Goal: Information Seeking & Learning: Check status

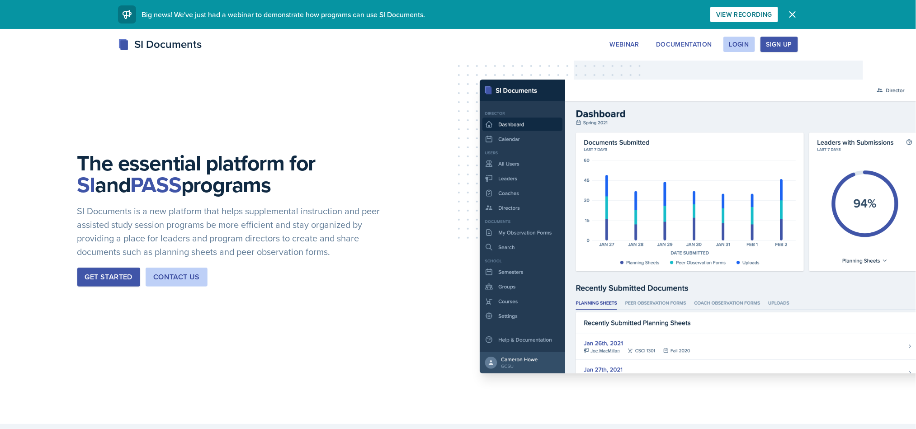
click at [735, 38] on button "Login" at bounding box center [740, 44] width 32 height 15
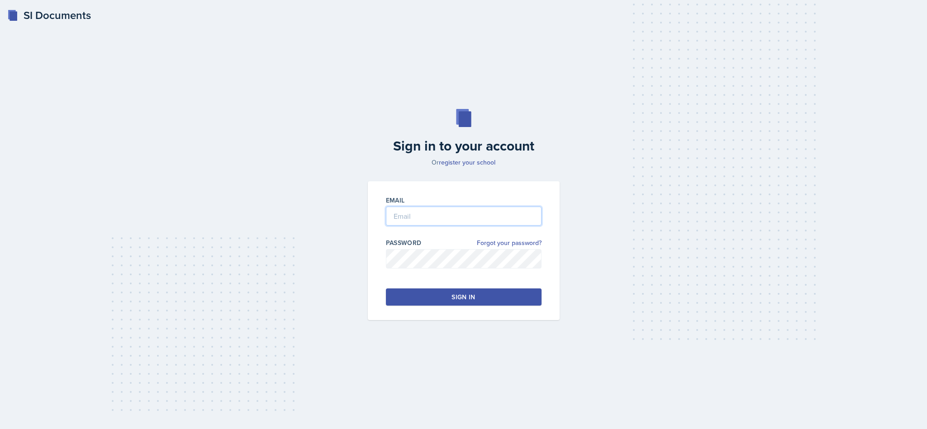
type input "radam107@students.kennesaw.edu"
click at [488, 289] on button "Sign in" at bounding box center [464, 297] width 156 height 17
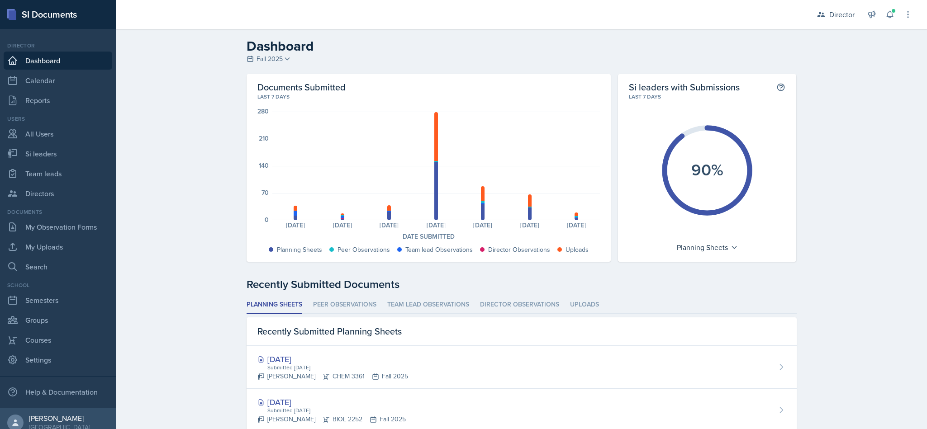
click at [890, 15] on icon at bounding box center [889, 14] width 9 height 9
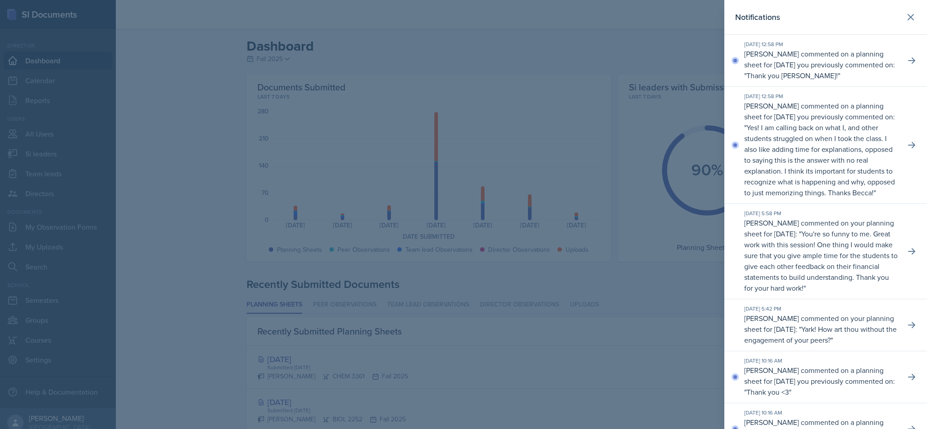
click at [907, 150] on icon at bounding box center [911, 145] width 9 height 9
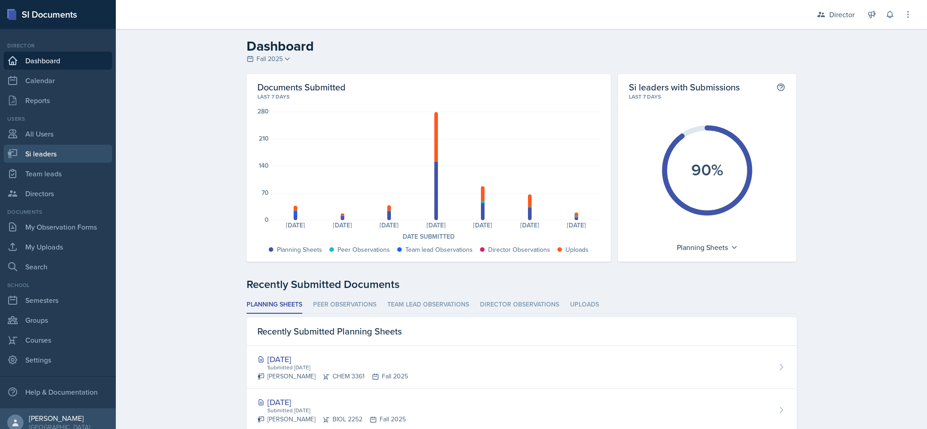
click at [52, 154] on link "Si leaders" at bounding box center [58, 154] width 109 height 18
select select "2bed604d-1099-4043-b1bc-2365e8740244"
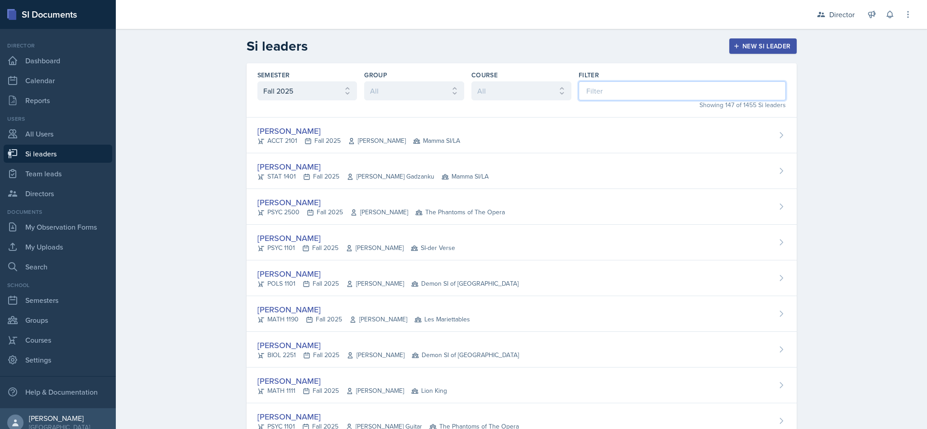
click at [630, 92] on input at bounding box center [681, 90] width 207 height 19
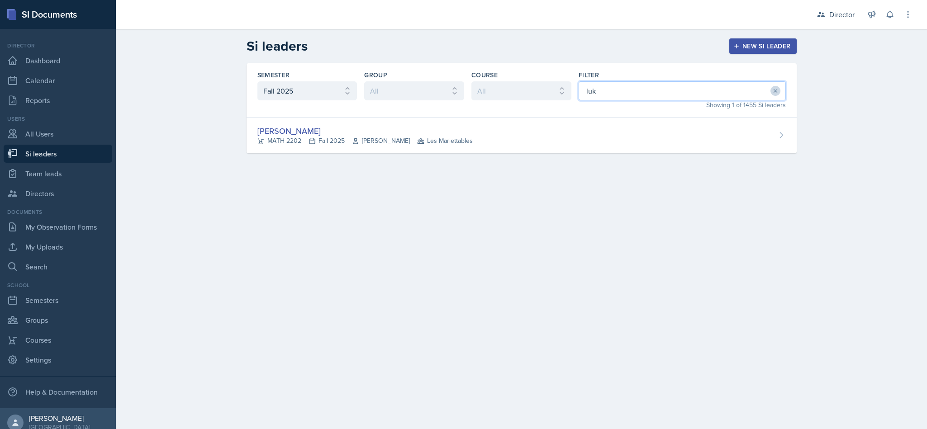
type input "luke"
click at [538, 119] on div "Luke Sloan MATH 2202 Fall 2025 Jennifer Vanderbussche Les Mariettables" at bounding box center [521, 136] width 550 height 36
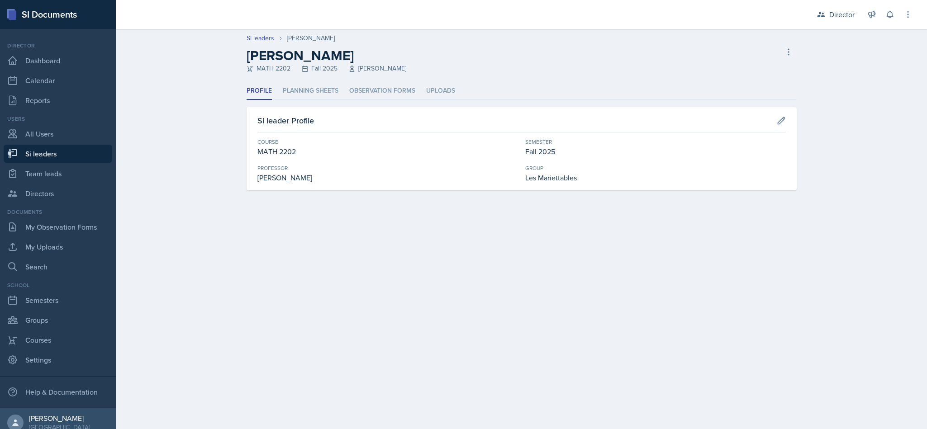
click at [327, 92] on li "Planning Sheets" at bounding box center [311, 91] width 56 height 18
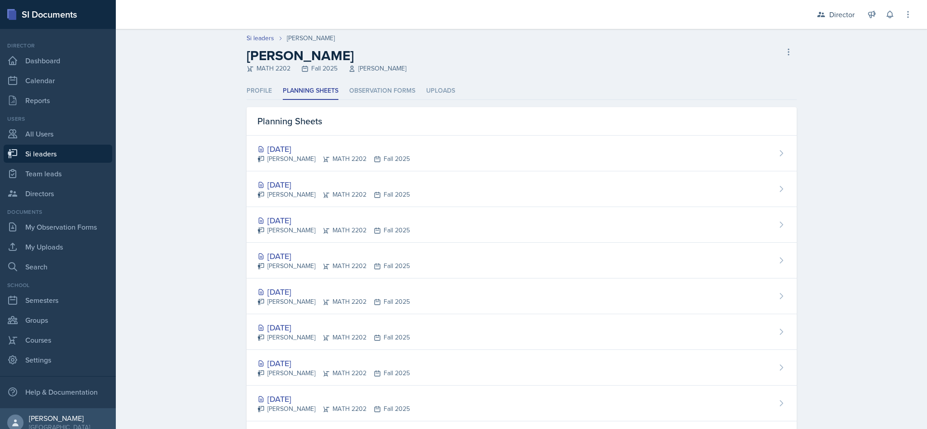
click at [379, 194] on div "Luke Sloan MATH 2202 Fall 2025" at bounding box center [333, 194] width 152 height 9
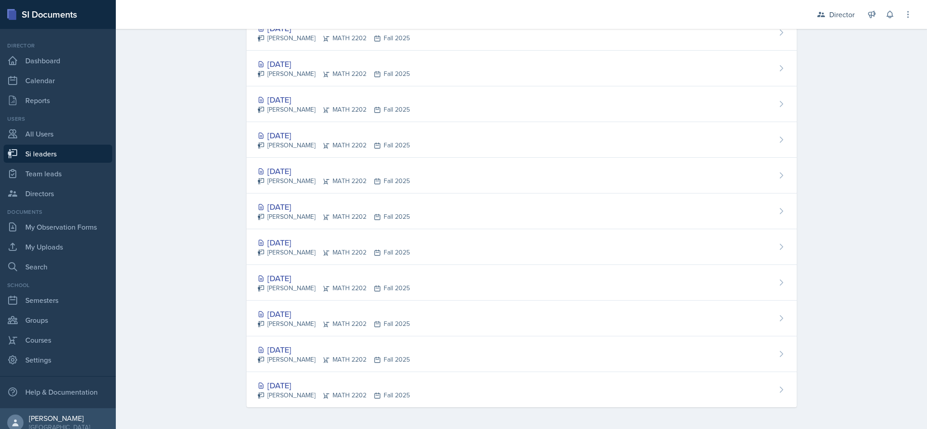
scroll to position [123, 0]
click at [518, 143] on div "Sep 23rd, 2025 Luke Sloan MATH 2202 Fall 2025" at bounding box center [521, 140] width 550 height 36
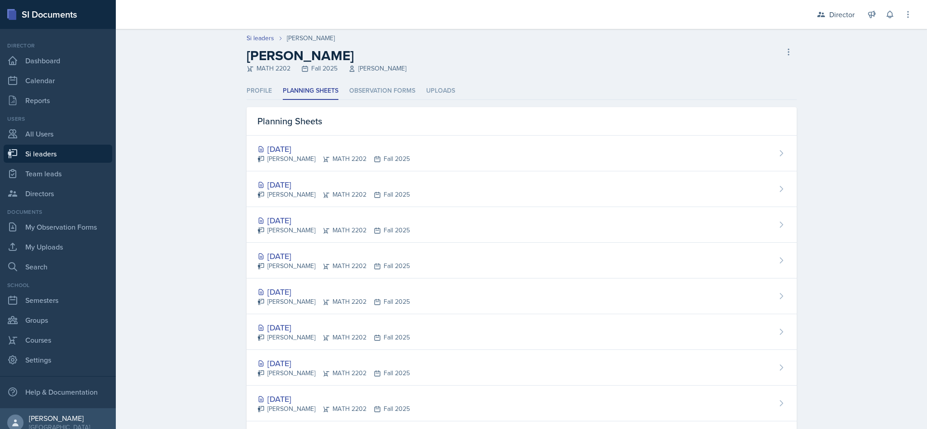
click at [396, 185] on div "Sep 30th, 2025 Luke Sloan MATH 2202 Fall 2025" at bounding box center [521, 189] width 550 height 36
click at [394, 182] on main "Si leaders Luke Sloan Luke Sloan MATH 2202 Fall 2025 Jennifer Vanderbussche Del…" at bounding box center [521, 229] width 811 height 400
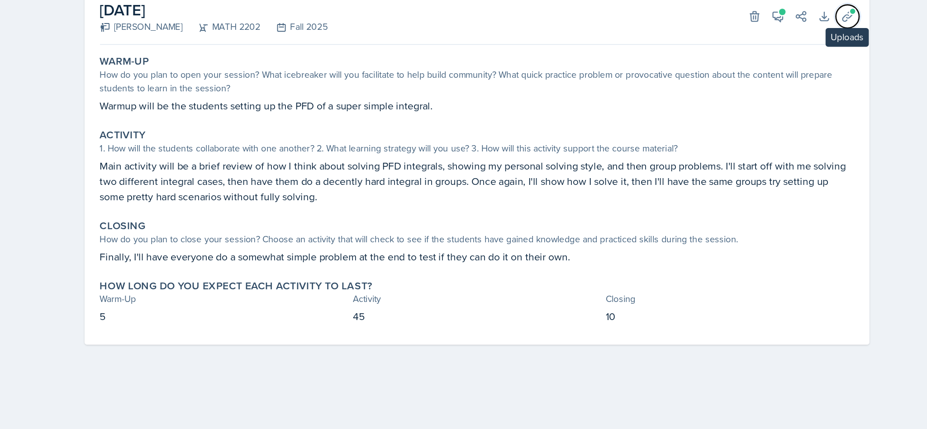
click at [782, 98] on span at bounding box center [784, 96] width 5 height 5
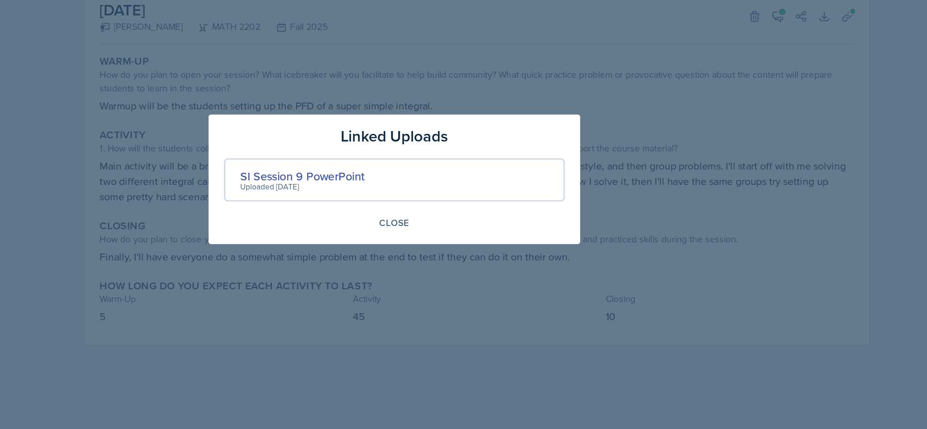
click at [393, 213] on div "SI Session 9 PowerPoint" at bounding box center [399, 212] width 87 height 12
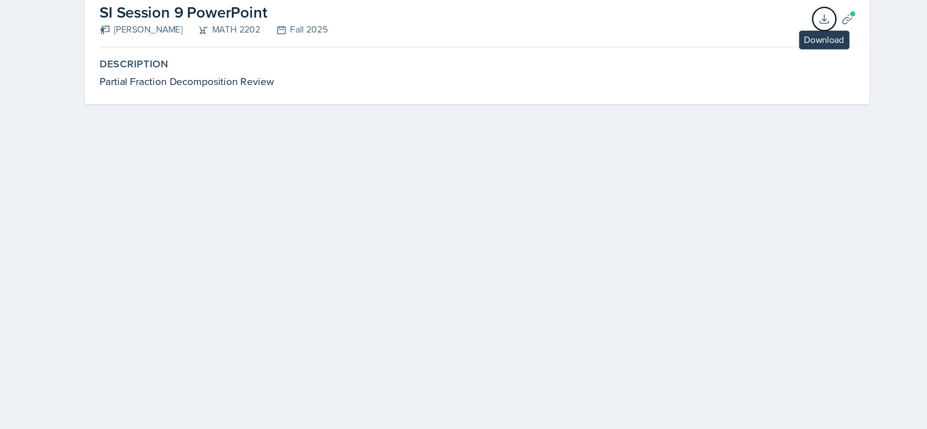
click at [763, 104] on icon at bounding box center [764, 102] width 9 height 9
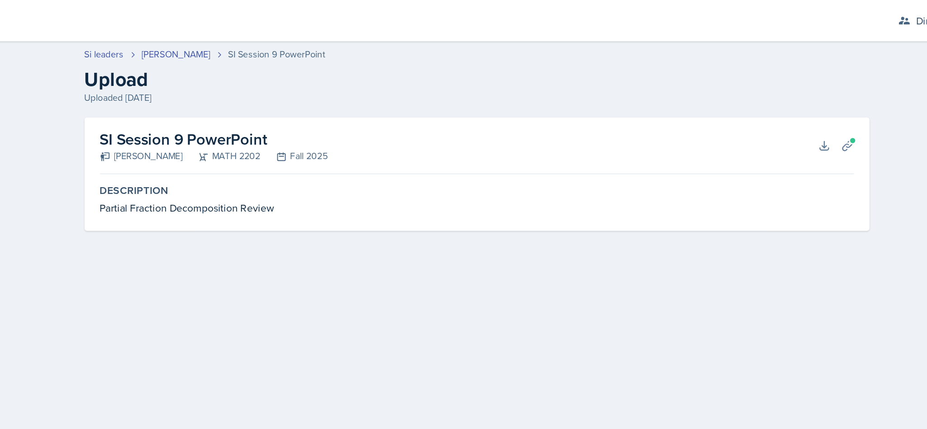
click at [261, 38] on link "Si leaders" at bounding box center [260, 37] width 28 height 9
select select "2bed604d-1099-4043-b1bc-2365e8740244"
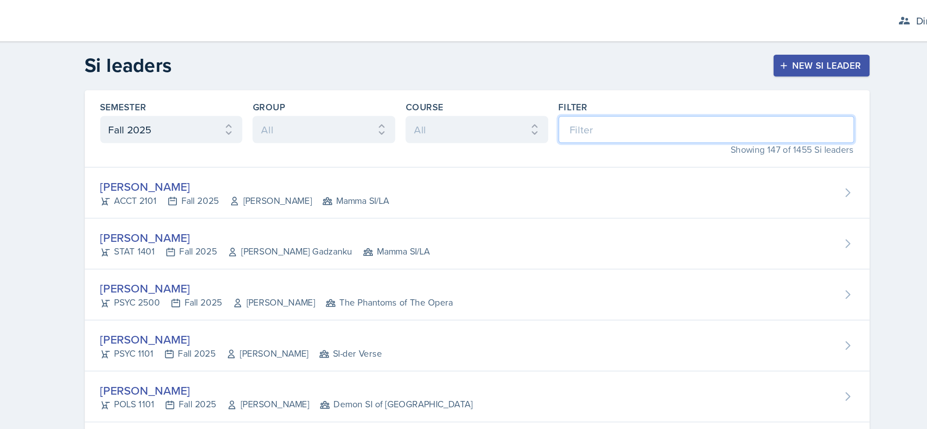
click at [611, 90] on input at bounding box center [681, 90] width 207 height 19
type input "aly"
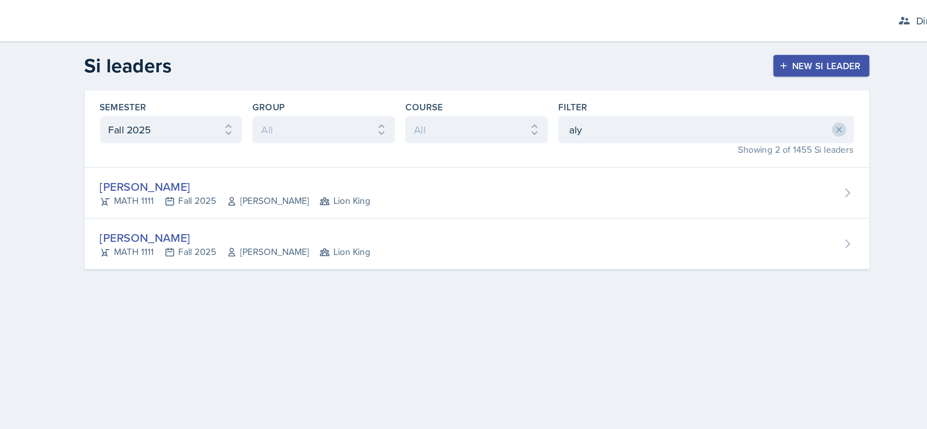
click at [519, 138] on div "Alyssa Bryant MATH 1111 Fall 2025 Mahdiyeh Soltaninejad Lion King" at bounding box center [521, 136] width 550 height 36
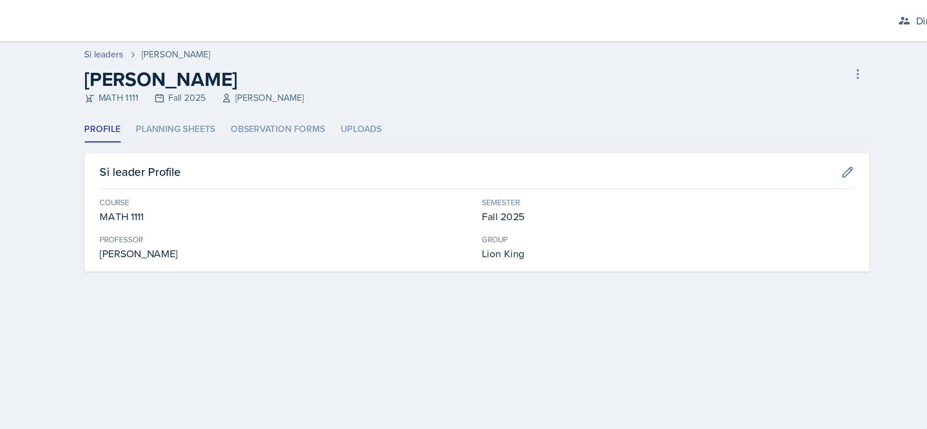
click at [294, 96] on li "Planning Sheets" at bounding box center [311, 91] width 56 height 18
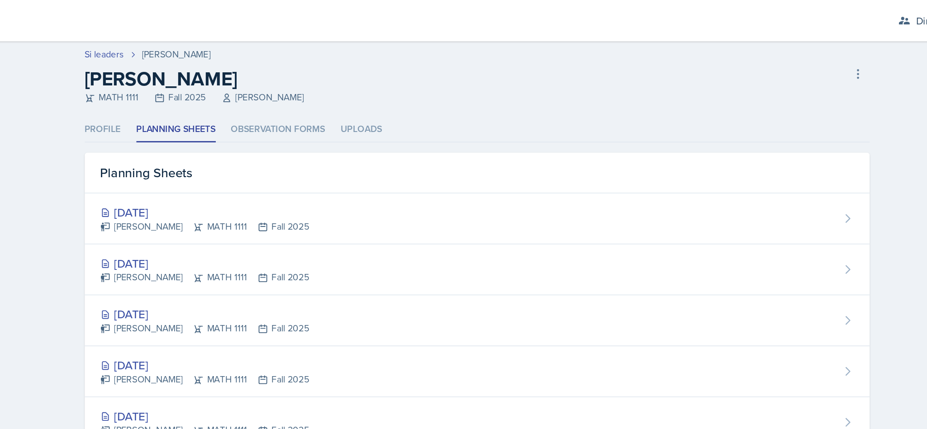
click at [659, 155] on div "Oct 7th, 2025 Alyssa Bryant MATH 1111 Fall 2025" at bounding box center [521, 154] width 550 height 36
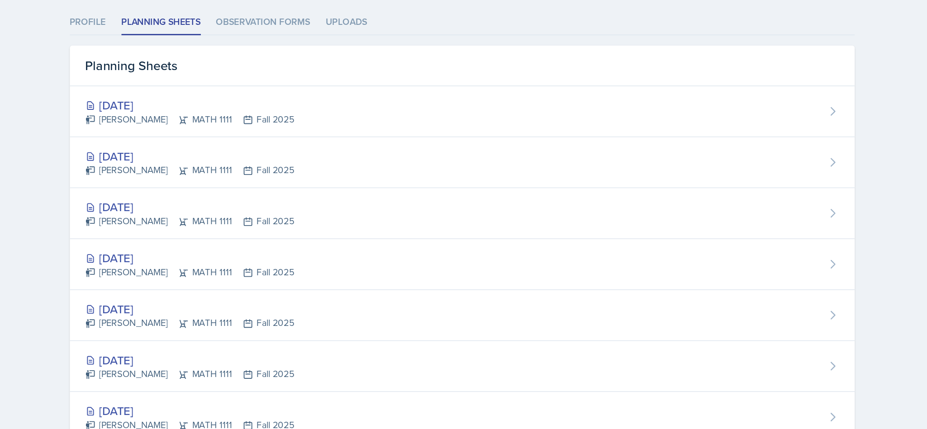
click at [451, 217] on div "Sep 30th, 2025 Alyssa Bryant MATH 1111 Fall 2025" at bounding box center [521, 225] width 550 height 36
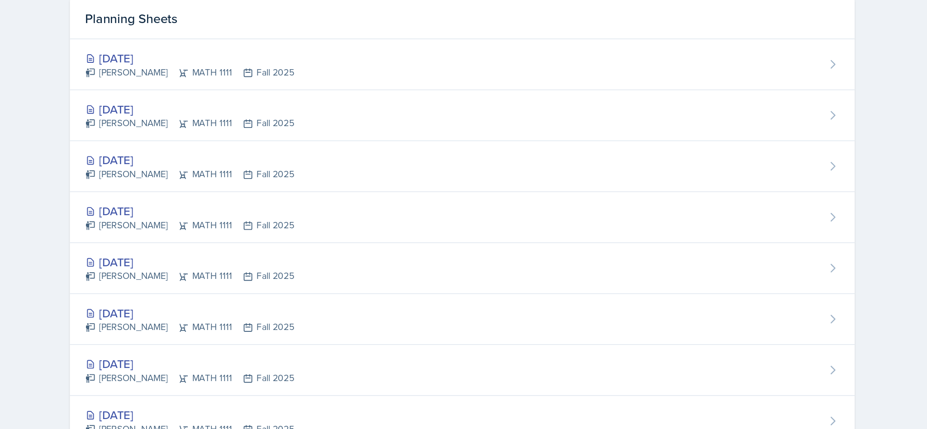
scroll to position [34, 0]
click at [276, 192] on div "Alyssa Bryant MATH 1111 Fall 2025" at bounding box center [330, 195] width 147 height 9
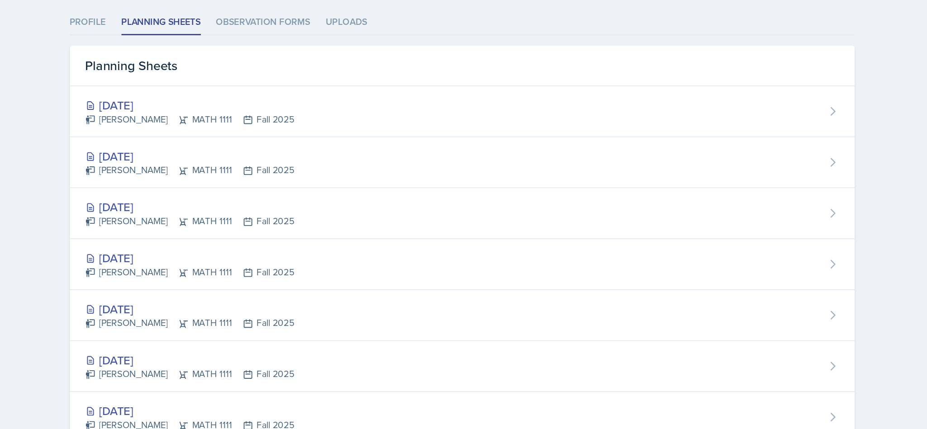
click at [267, 186] on div "Oct 2nd, 2025" at bounding box center [330, 185] width 147 height 12
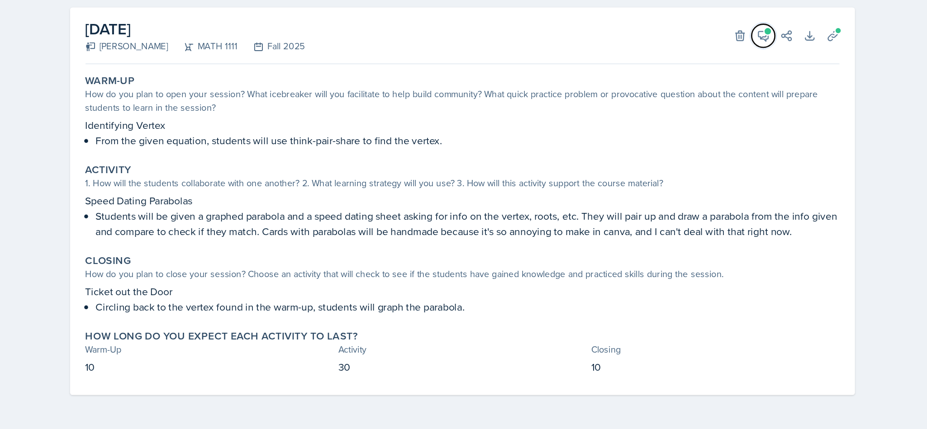
click at [735, 103] on icon at bounding box center [732, 100] width 9 height 9
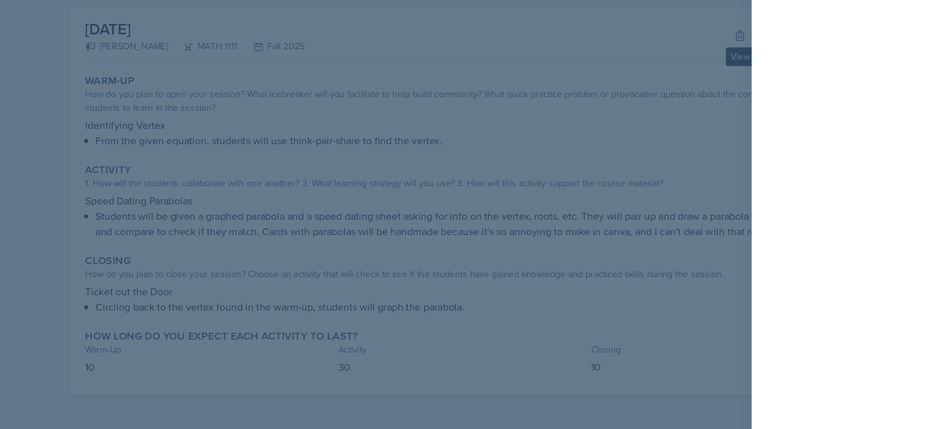
click at [669, 247] on div at bounding box center [463, 214] width 927 height 429
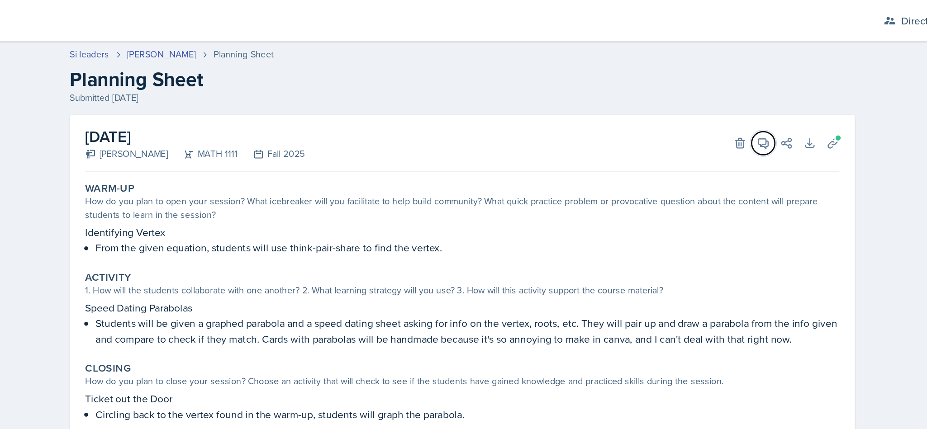
click at [730, 106] on button "View Comments" at bounding box center [732, 100] width 16 height 16
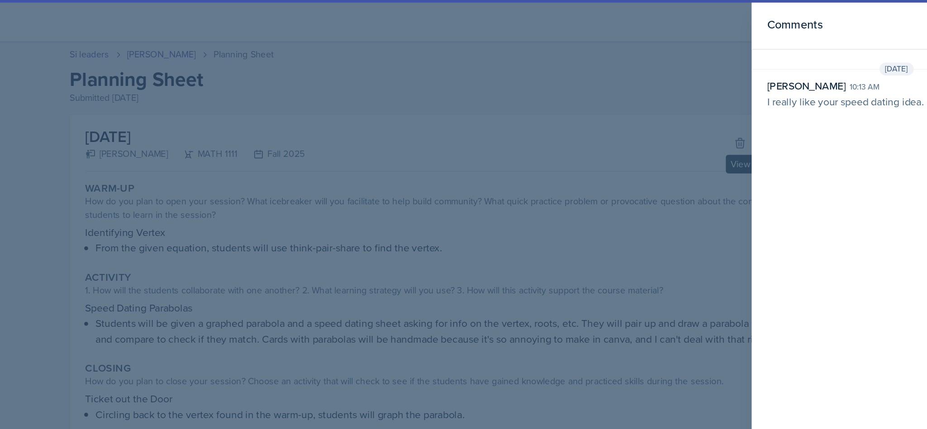
click at [674, 185] on div at bounding box center [463, 214] width 927 height 429
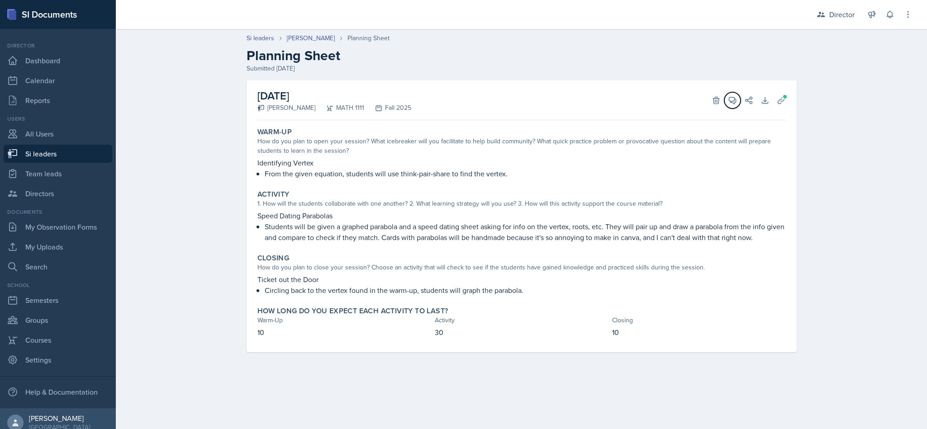
click at [734, 103] on icon at bounding box center [732, 100] width 7 height 7
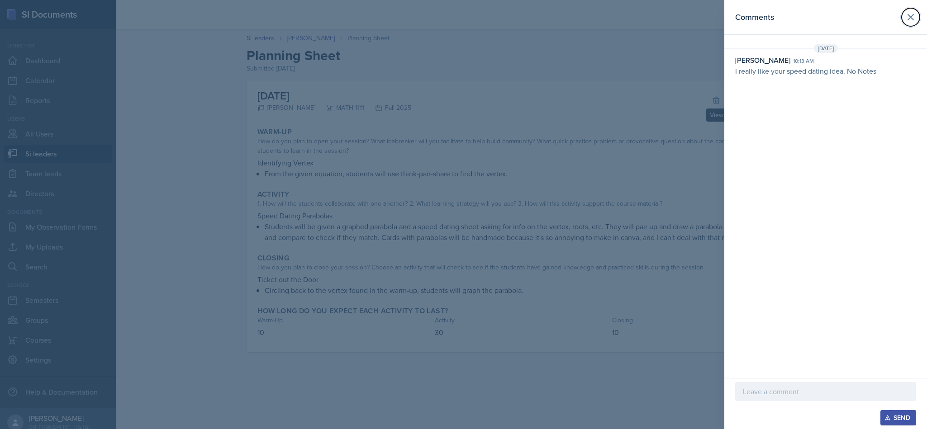
click at [904, 22] on button at bounding box center [910, 17] width 18 height 18
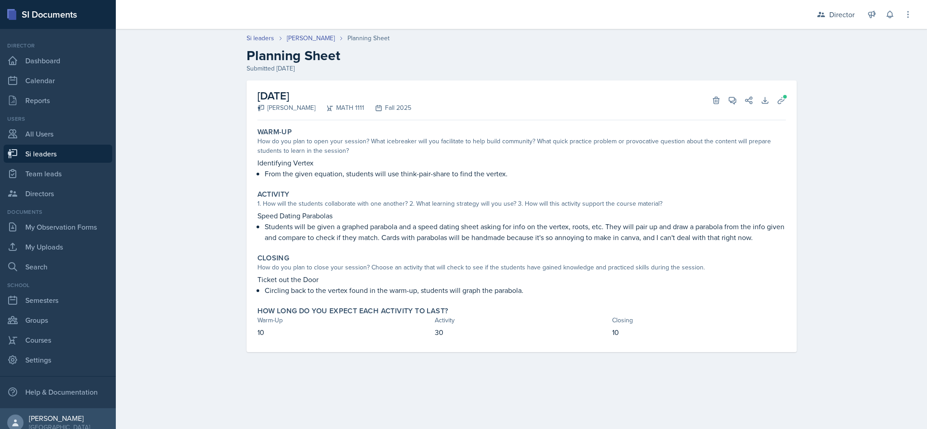
click at [75, 156] on link "Si leaders" at bounding box center [58, 154] width 109 height 18
select select "2bed604d-1099-4043-b1bc-2365e8740244"
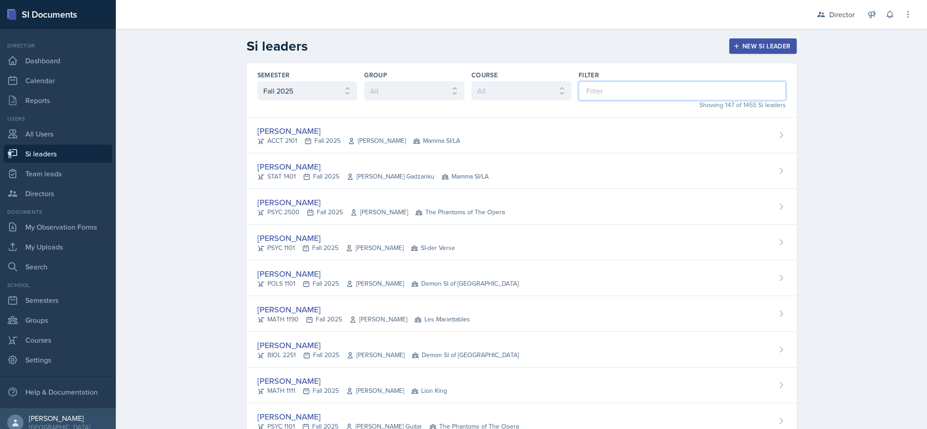
click at [636, 90] on input at bounding box center [681, 90] width 207 height 19
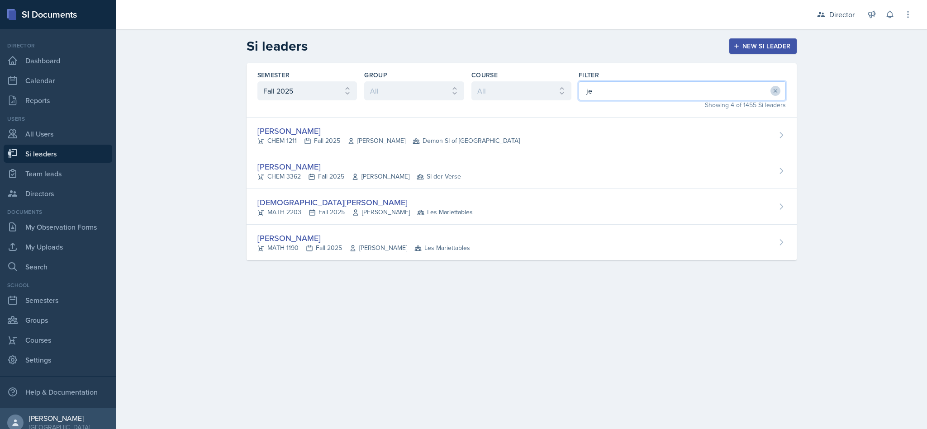
type input "jen"
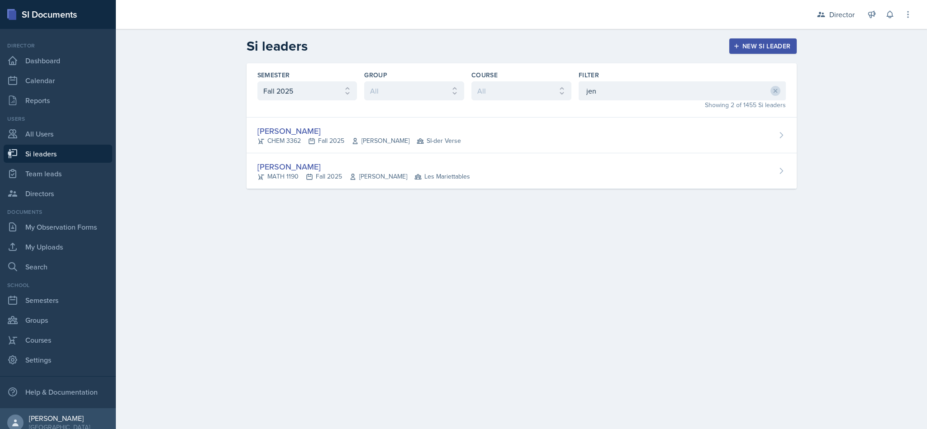
click at [532, 121] on div "Jenny Kim CHEM 3362 Fall 2025 Jack Duff SI-der Verse" at bounding box center [521, 136] width 550 height 36
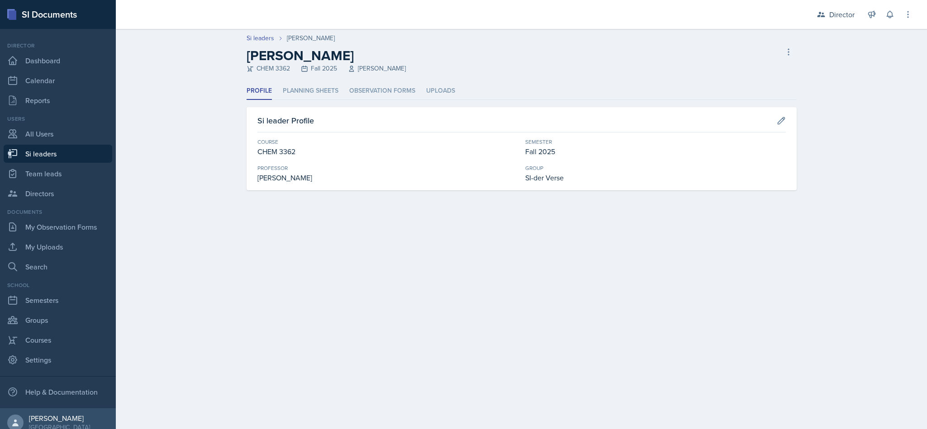
click at [315, 97] on li "Planning Sheets" at bounding box center [311, 91] width 56 height 18
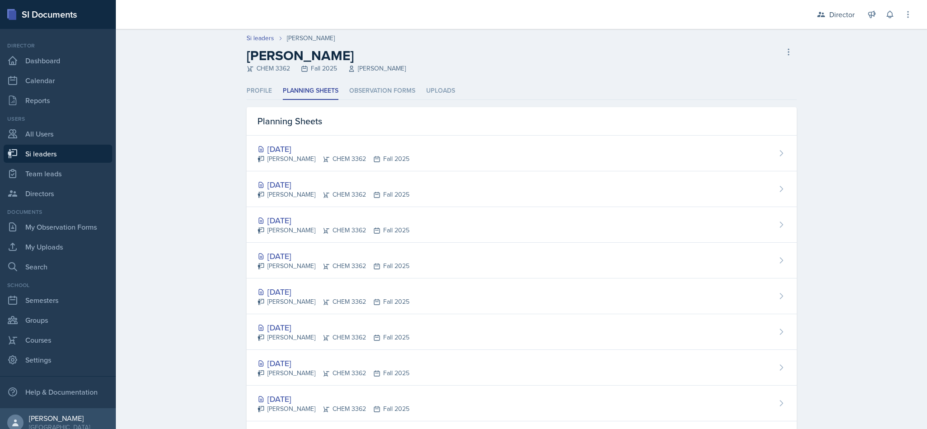
click at [331, 181] on div "Sep 29th, 2025" at bounding box center [333, 185] width 152 height 12
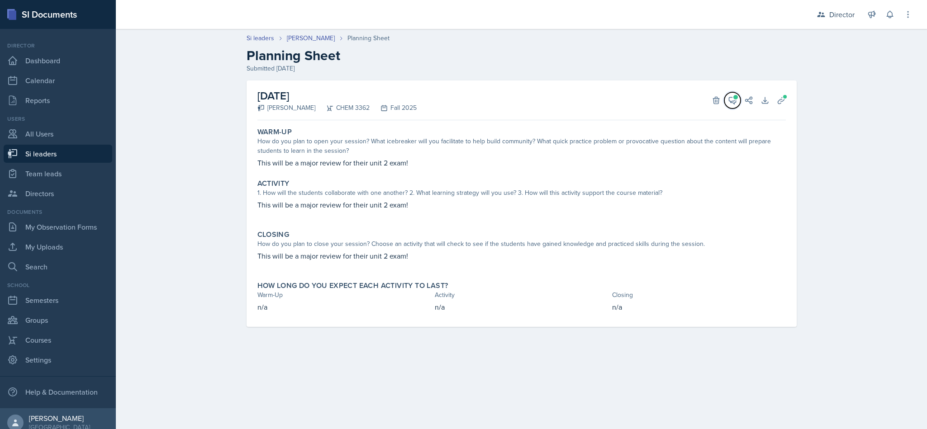
click at [728, 97] on icon at bounding box center [732, 100] width 9 height 9
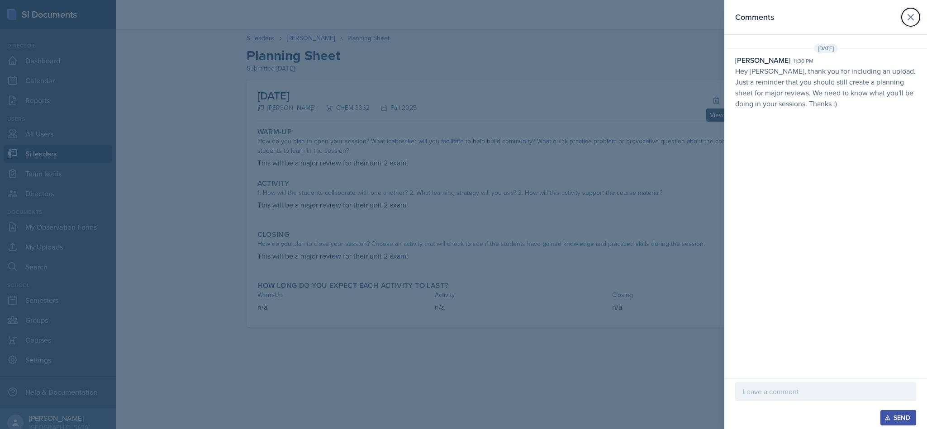
click at [909, 23] on button at bounding box center [910, 17] width 18 height 18
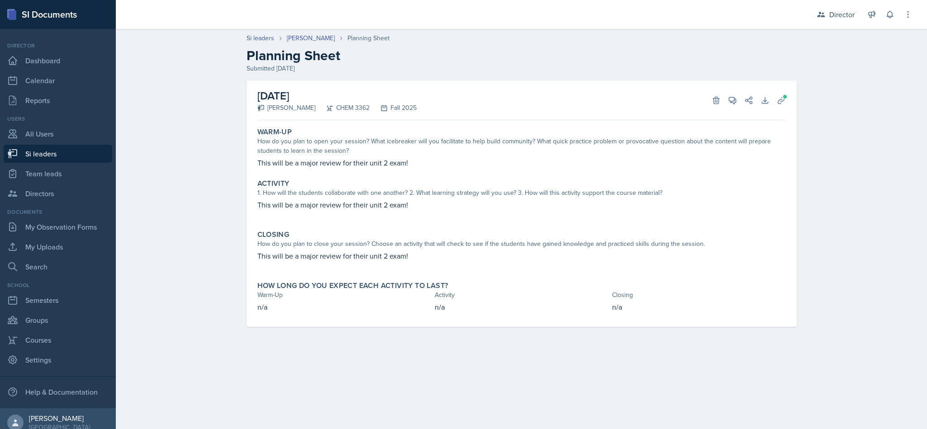
click at [79, 155] on link "Si leaders" at bounding box center [58, 154] width 109 height 18
select select "2bed604d-1099-4043-b1bc-2365e8740244"
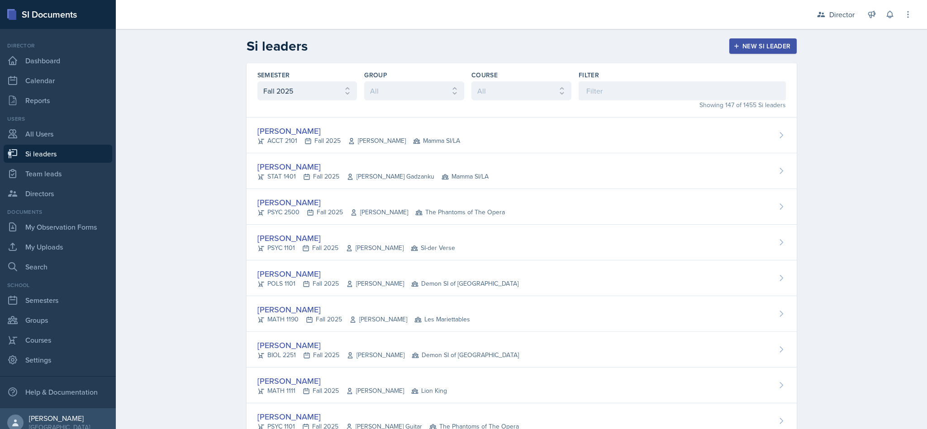
click at [60, 156] on link "Si leaders" at bounding box center [58, 154] width 109 height 18
click at [638, 91] on input at bounding box center [681, 90] width 207 height 19
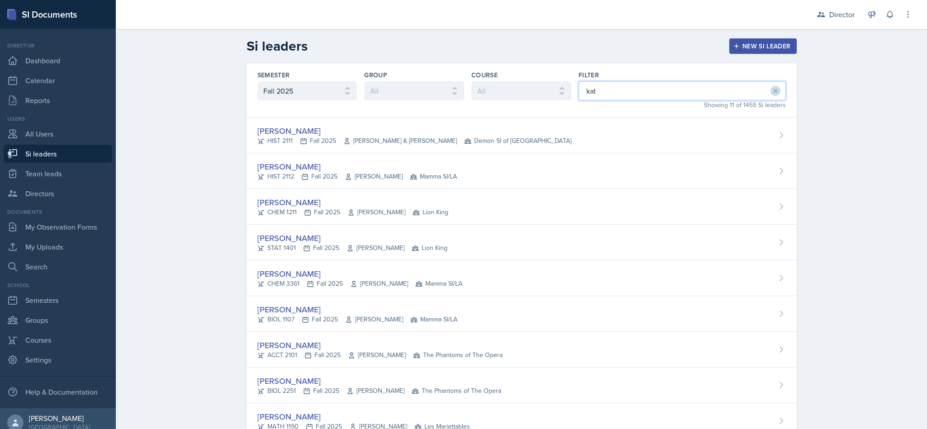
type input "kate"
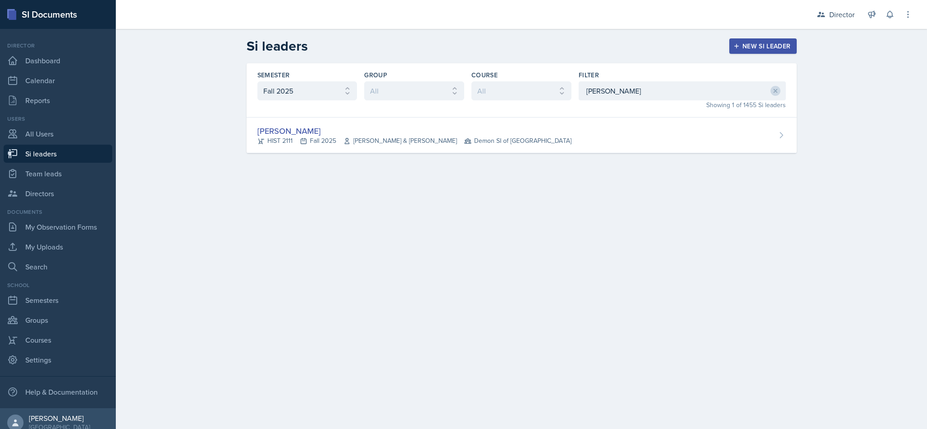
click at [565, 125] on div "Kate Brainerd HIST 2111 Fall 2025 John Laaman & Robert Sanderson Demon SI of Fl…" at bounding box center [521, 136] width 550 height 36
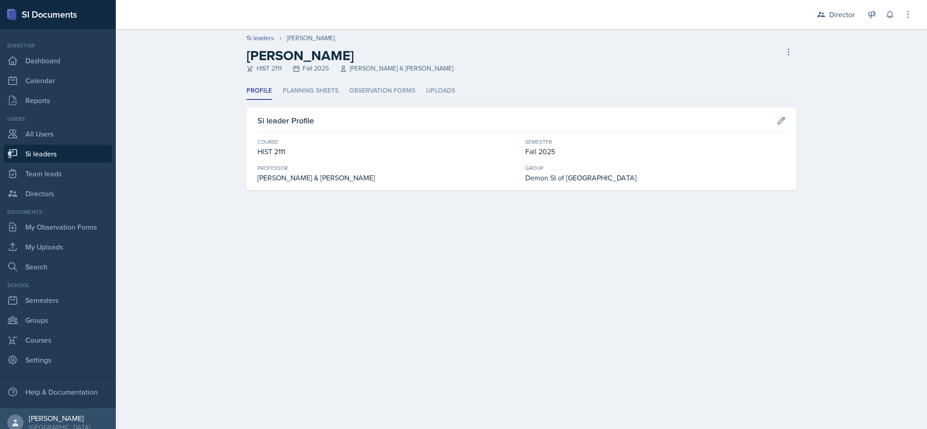
click at [320, 94] on li "Planning Sheets" at bounding box center [311, 91] width 56 height 18
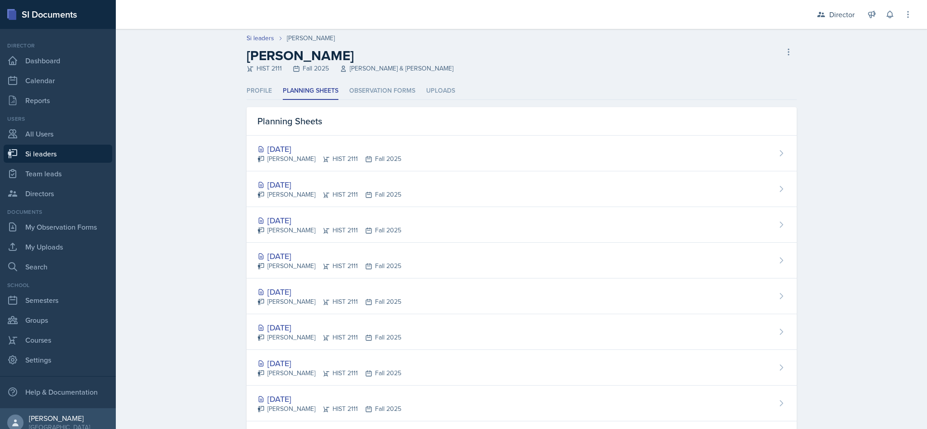
click at [66, 154] on link "Si leaders" at bounding box center [58, 154] width 109 height 18
select select "2bed604d-1099-4043-b1bc-2365e8740244"
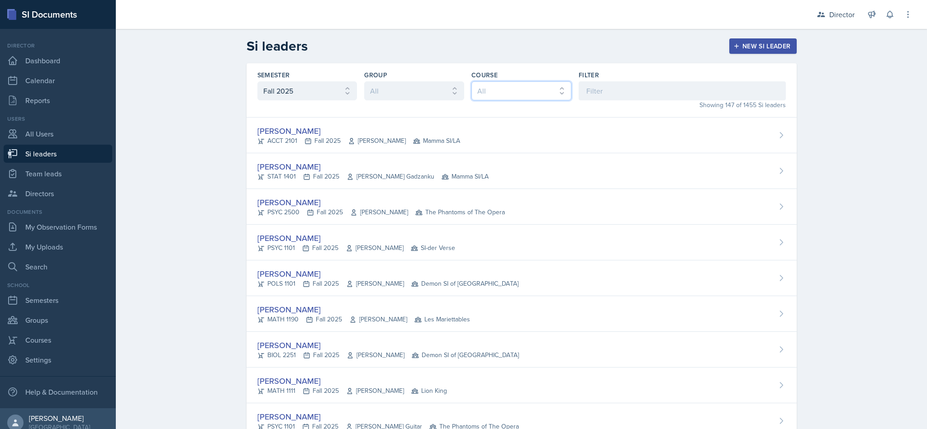
click at [543, 90] on select "All ACCT 2101 ACCT 2102 ACCT 4050 ANTH 1102 ANTH 3301 ARCH 1000 ARCH 1000 ARCH …" at bounding box center [521, 90] width 100 height 19
click at [667, 95] on input at bounding box center [681, 90] width 207 height 19
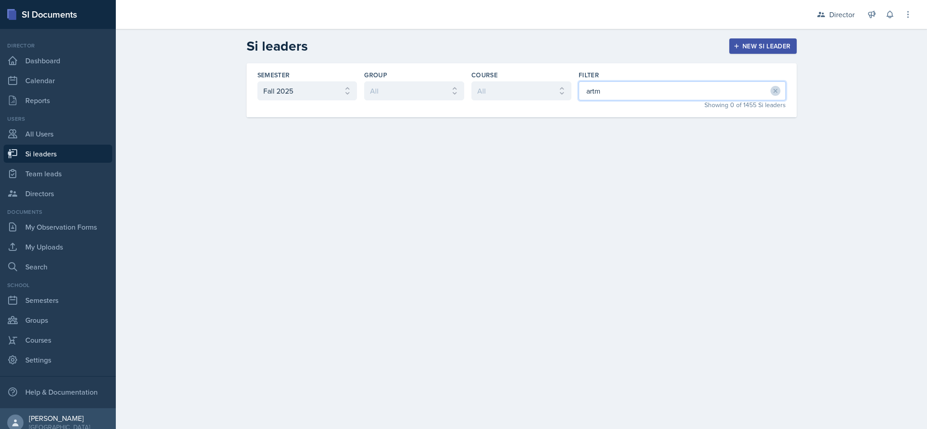
type input "art"
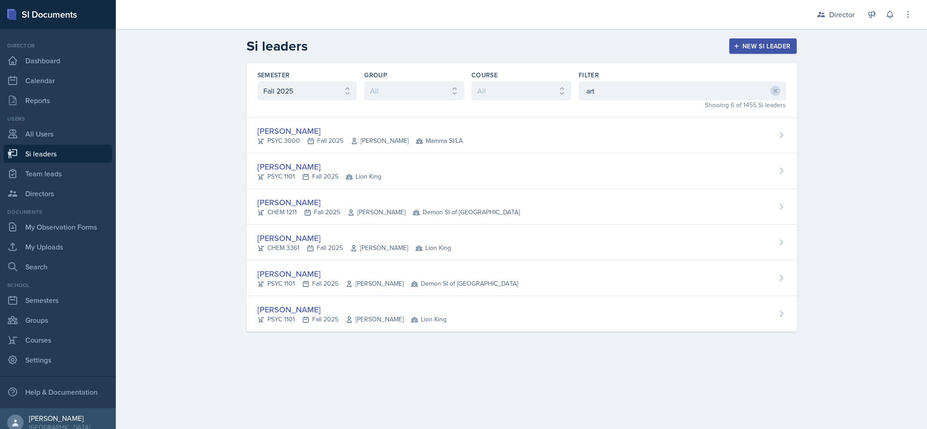
click at [416, 285] on span "Demon SI of [GEOGRAPHIC_DATA]" at bounding box center [464, 283] width 107 height 9
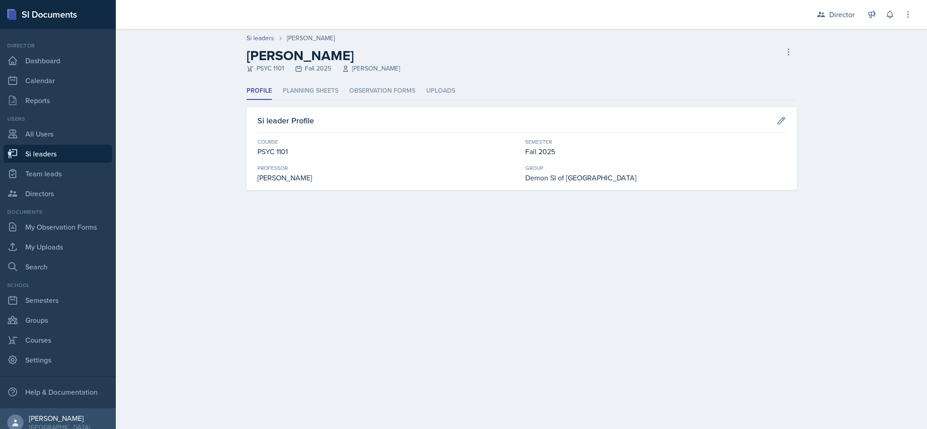
click at [321, 88] on li "Planning Sheets" at bounding box center [311, 91] width 56 height 18
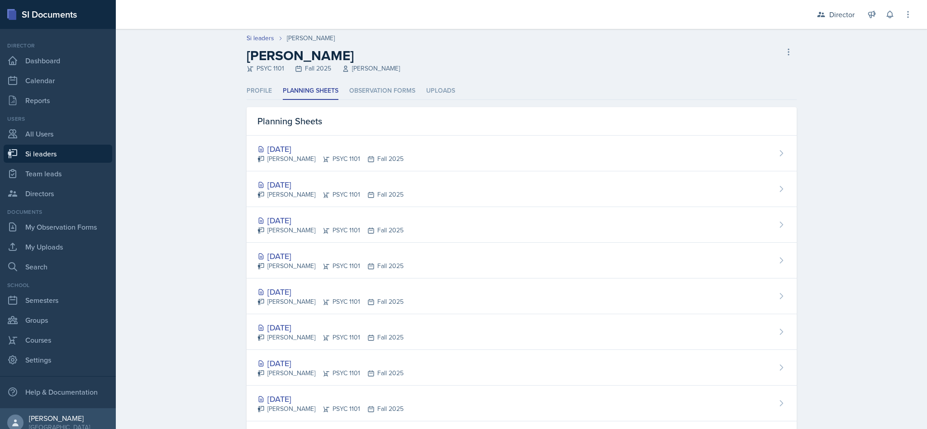
click at [480, 187] on div "Oct 1st, 2025 Artemas Souder PSYC 1101 Fall 2025" at bounding box center [521, 189] width 550 height 36
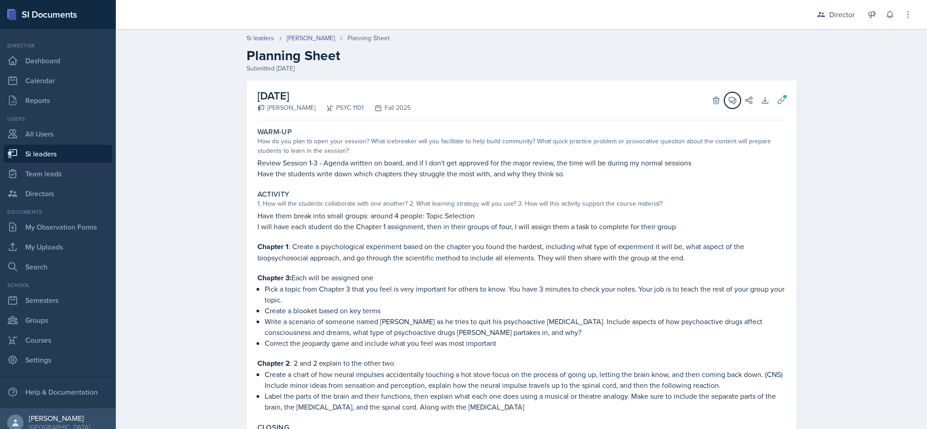
click at [729, 101] on icon at bounding box center [732, 100] width 7 height 7
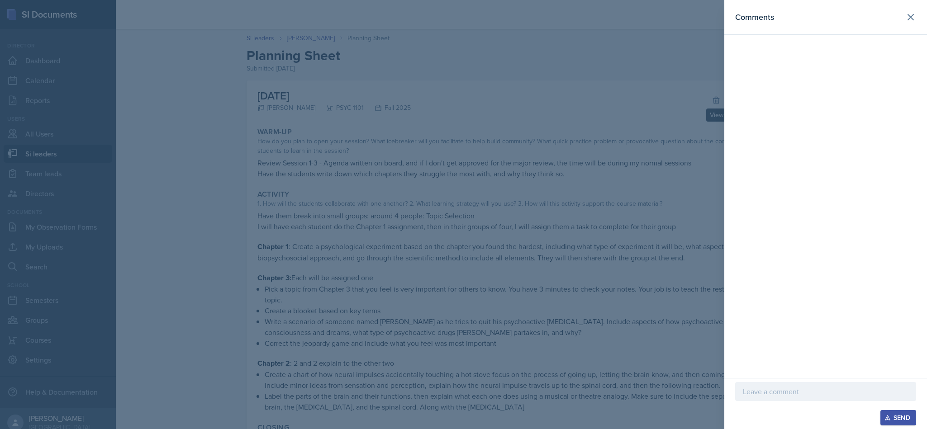
click at [901, 15] on div "Comments" at bounding box center [825, 17] width 181 height 13
click at [905, 19] on icon at bounding box center [910, 17] width 11 height 11
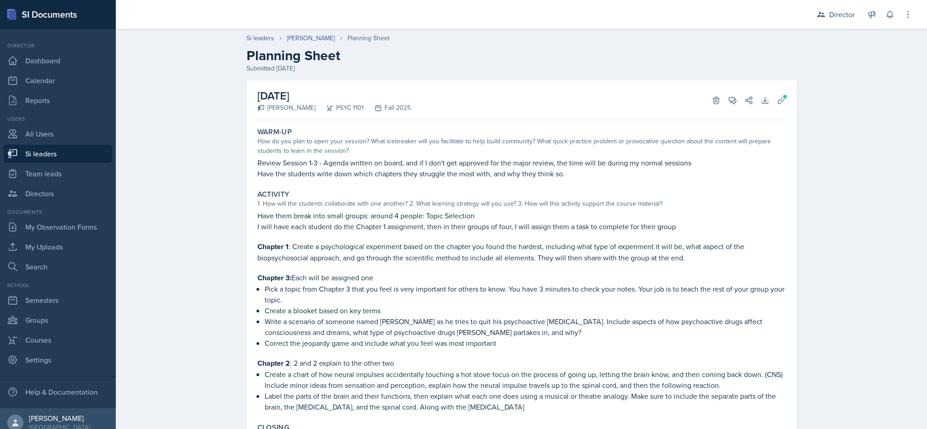
click at [63, 156] on link "Si leaders" at bounding box center [58, 154] width 109 height 18
select select "2bed604d-1099-4043-b1bc-2365e8740244"
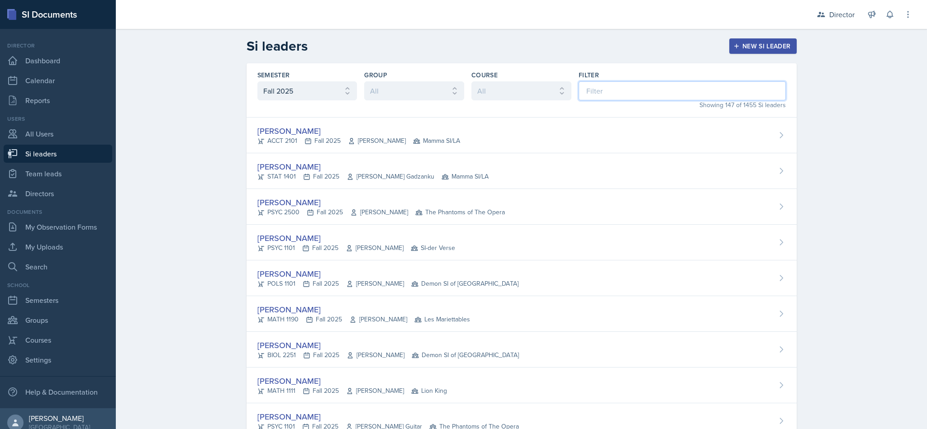
click at [677, 87] on input at bounding box center [681, 90] width 207 height 19
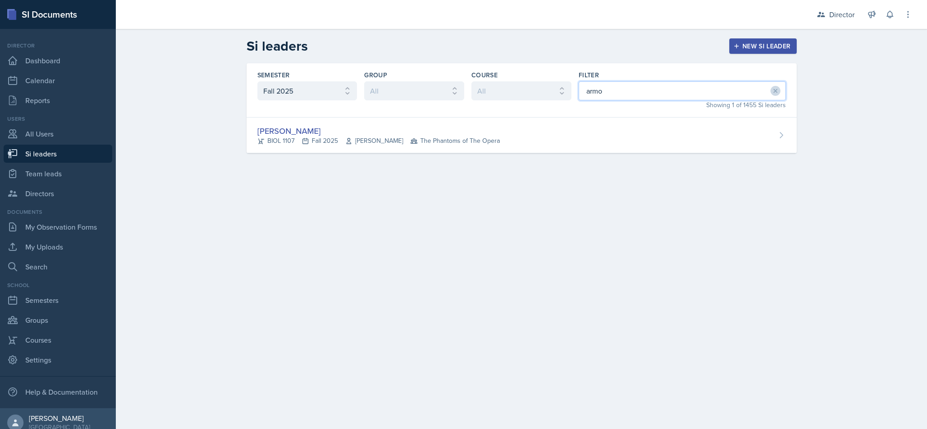
type input "armon"
click at [524, 129] on div "Armon Khoshneviszadeh BIOL 1107 Fall 2025 Selma Cuya-Smith The Phantoms of The …" at bounding box center [521, 136] width 550 height 36
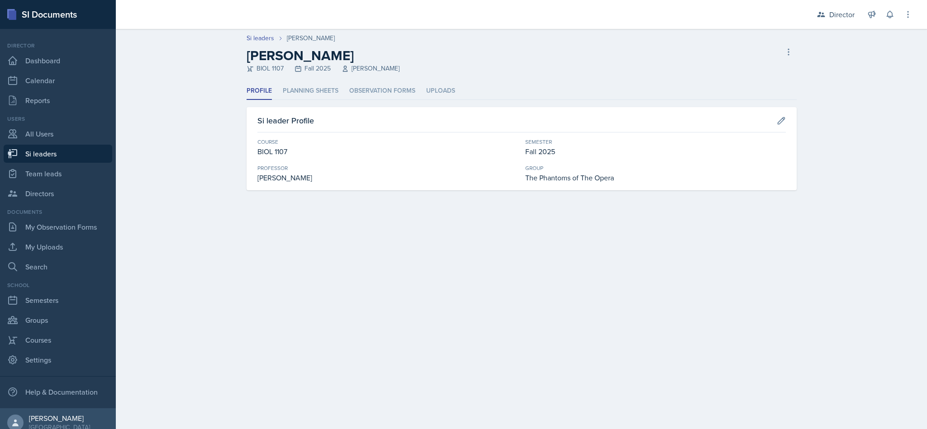
click at [321, 90] on li "Planning Sheets" at bounding box center [311, 91] width 56 height 18
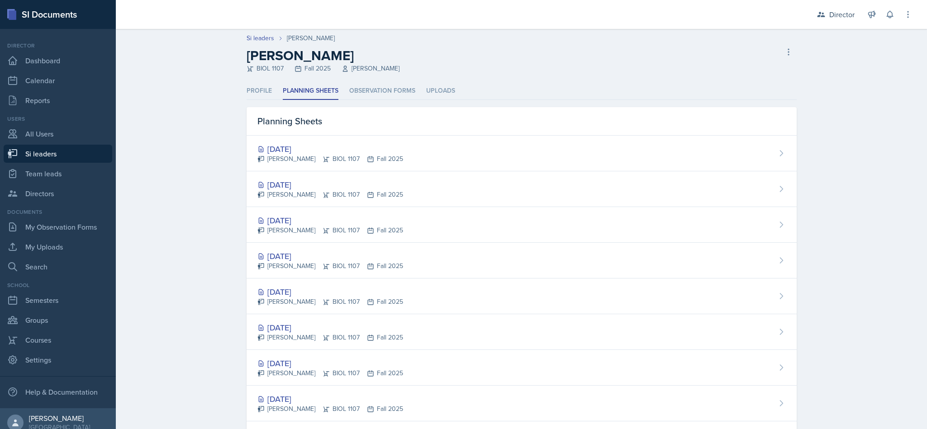
click at [403, 190] on div "Armon Khoshneviszadeh BIOL 1107 Fall 2025" at bounding box center [330, 194] width 146 height 9
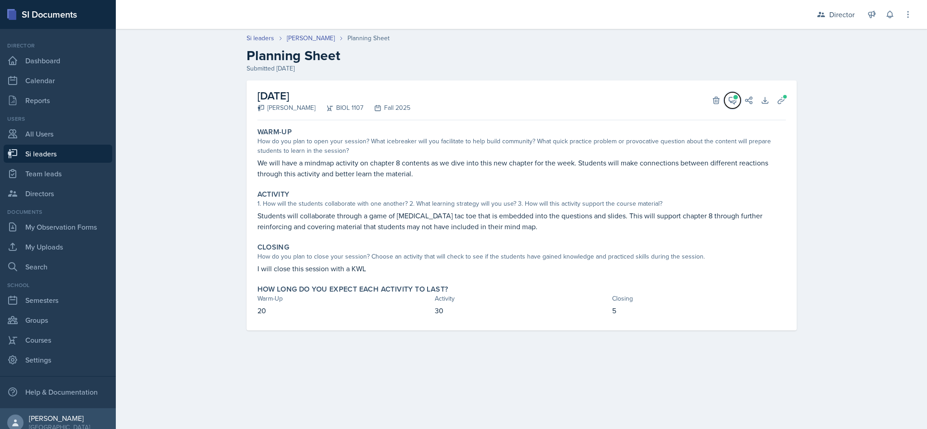
click at [735, 97] on span at bounding box center [735, 97] width 5 height 5
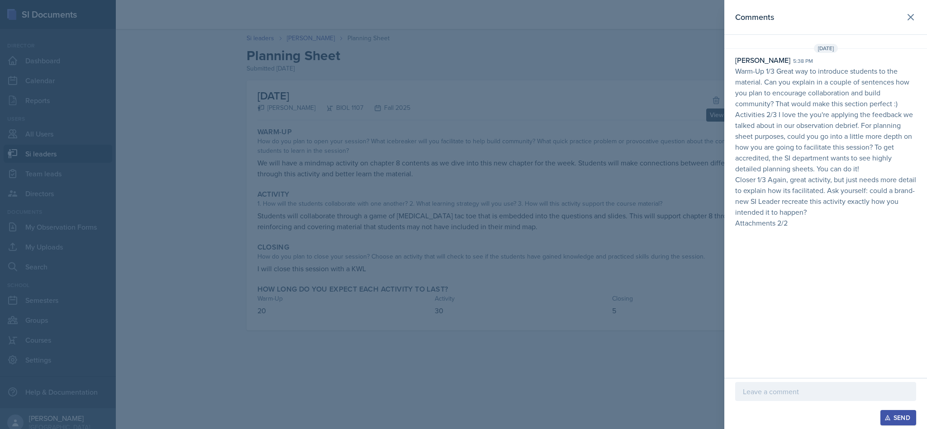
click at [641, 260] on div at bounding box center [463, 214] width 927 height 429
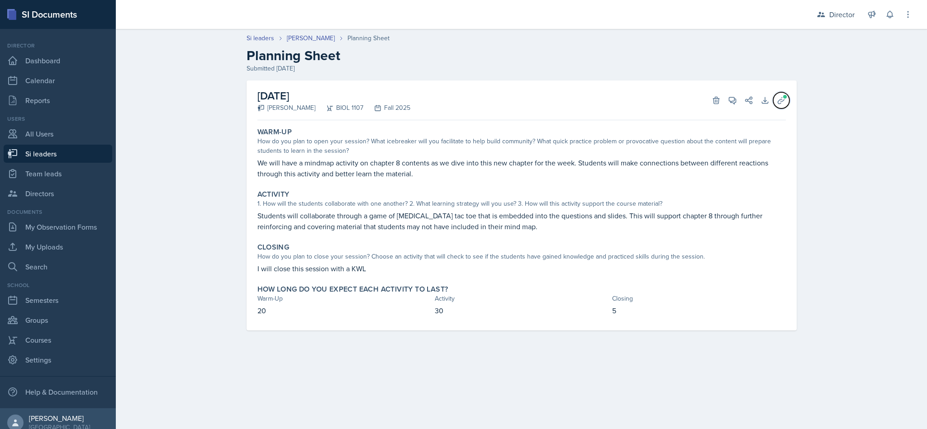
click at [775, 94] on button "Uploads" at bounding box center [781, 100] width 16 height 16
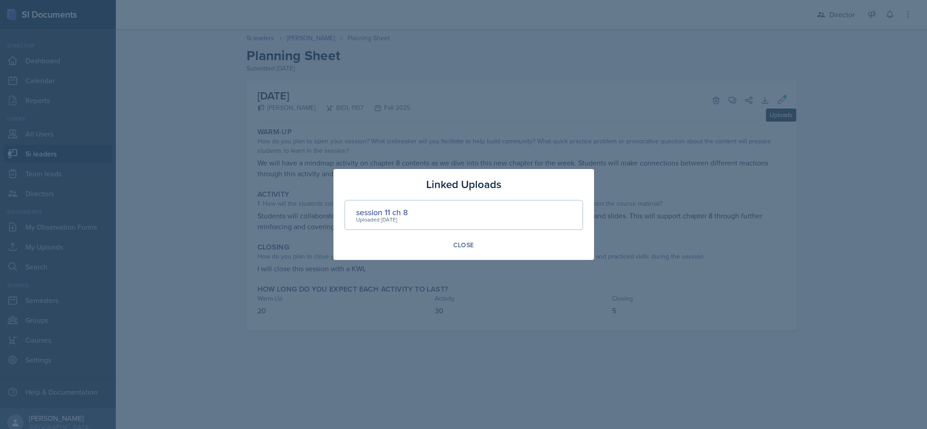
click at [379, 197] on div "Linked Uploads session 11 ch 8 Uploaded Sep 28th, 2025 Close" at bounding box center [463, 214] width 260 height 91
click at [388, 208] on div "session 11 ch 8" at bounding box center [382, 212] width 52 height 12
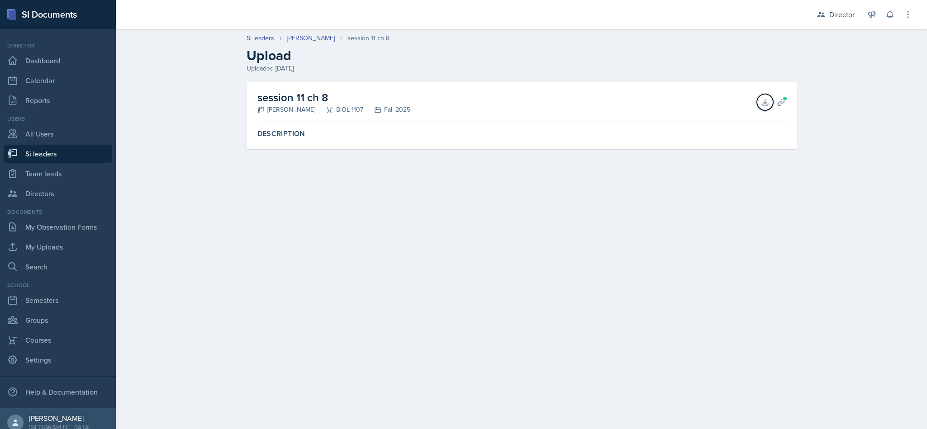
click at [764, 102] on icon at bounding box center [765, 102] width 6 height 6
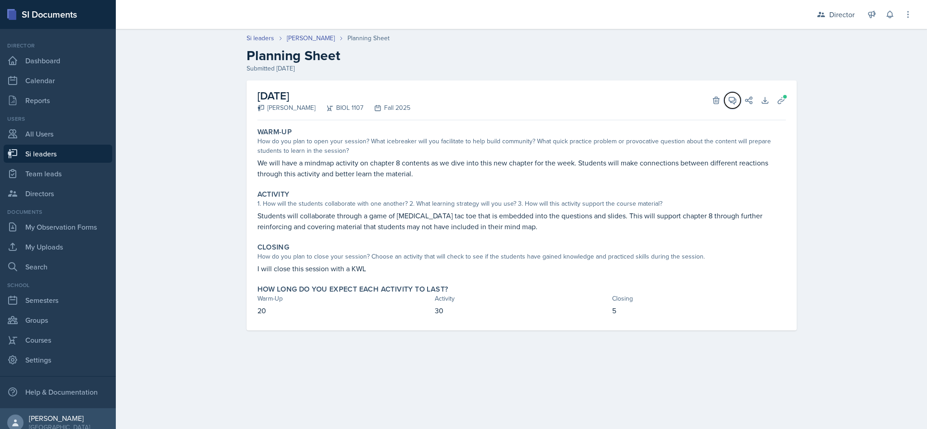
click at [732, 101] on icon at bounding box center [732, 100] width 7 height 7
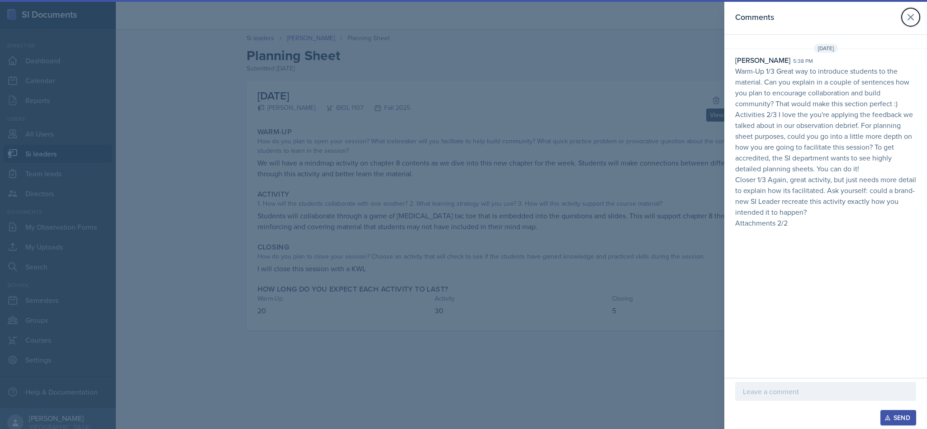
click at [905, 24] on button at bounding box center [910, 17] width 18 height 18
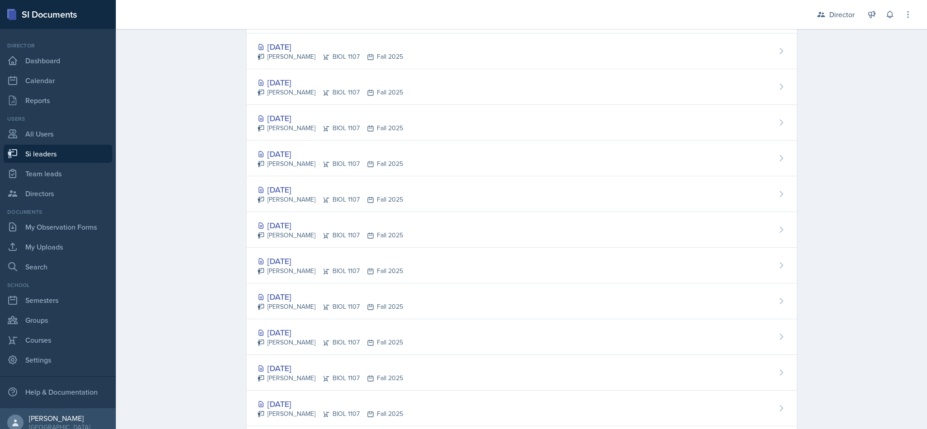
scroll to position [159, 0]
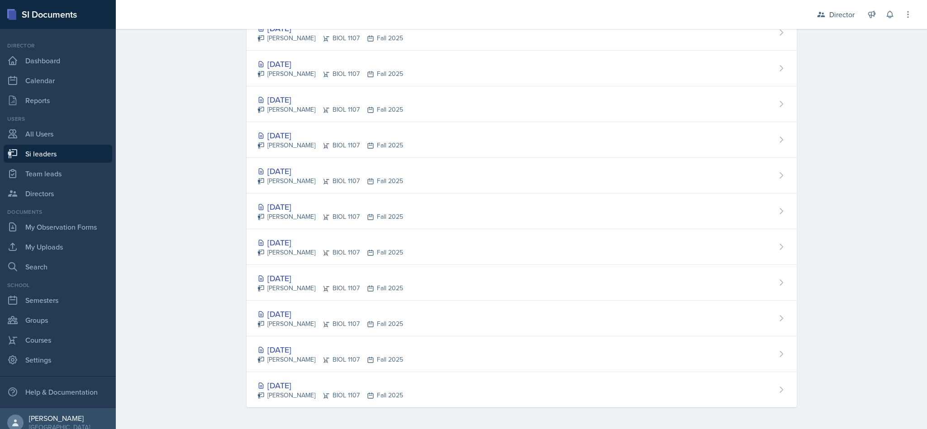
click at [553, 204] on div "Sep 11th, 2025 Armon Khoshneviszadeh BIOL 1107 Fall 2025" at bounding box center [521, 212] width 550 height 36
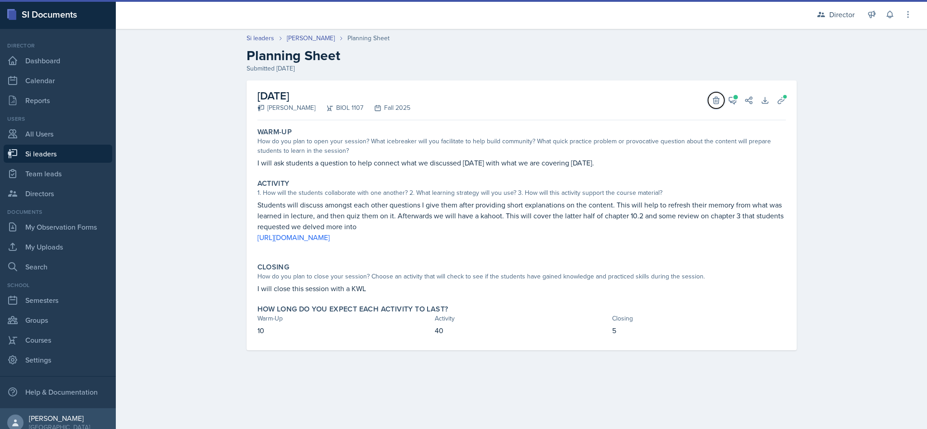
click at [718, 106] on button "Delete" at bounding box center [716, 100] width 16 height 16
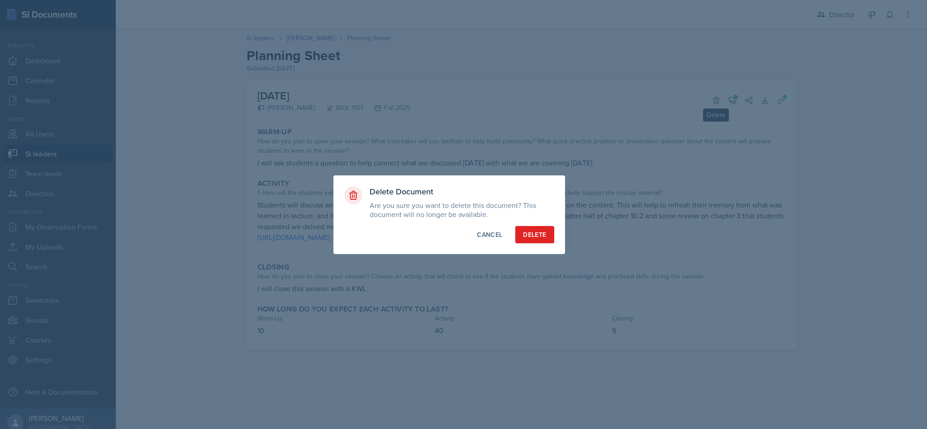
click at [484, 235] on div "Cancel" at bounding box center [489, 234] width 25 height 9
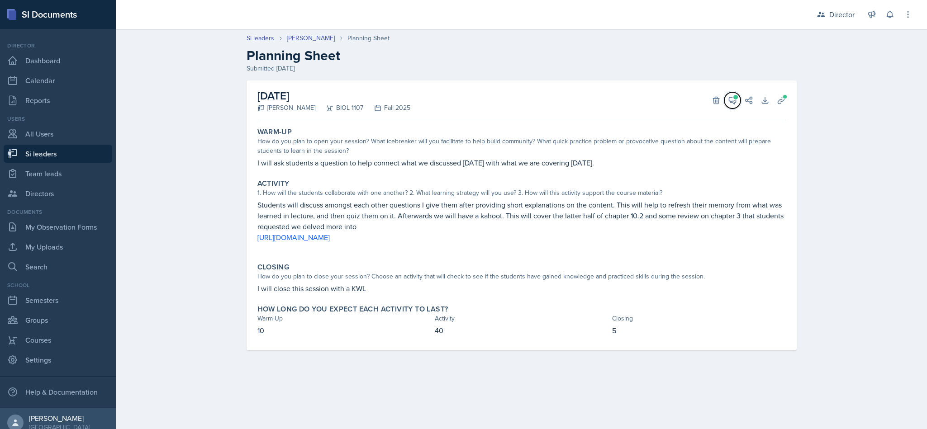
click at [732, 101] on icon at bounding box center [732, 100] width 7 height 7
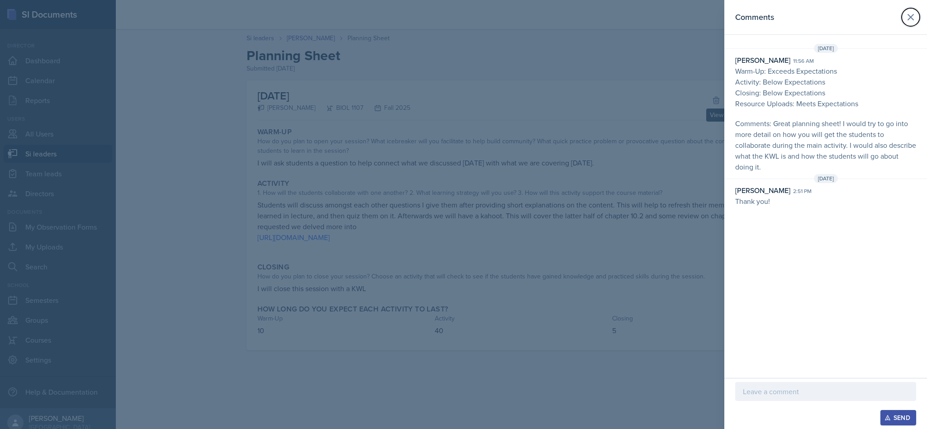
click at [915, 22] on icon at bounding box center [910, 17] width 11 height 11
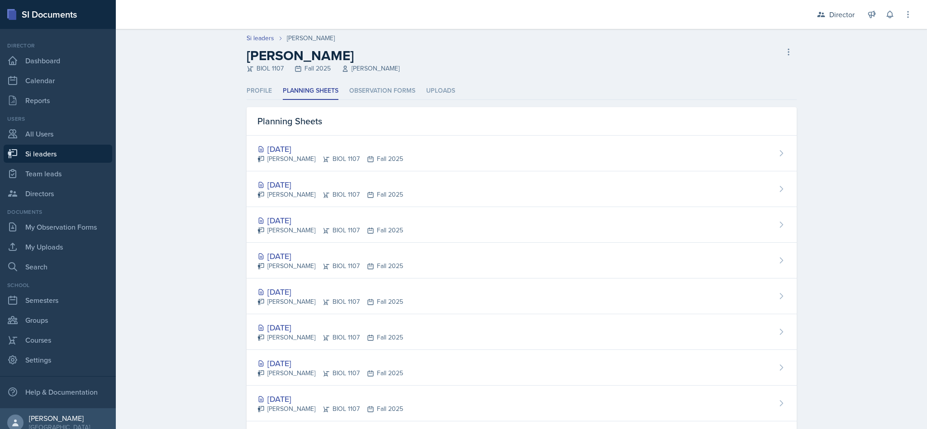
click at [604, 228] on div "Sep 25th, 2025 Armon Khoshneviszadeh BIOL 1107 Fall 2025" at bounding box center [521, 225] width 550 height 36
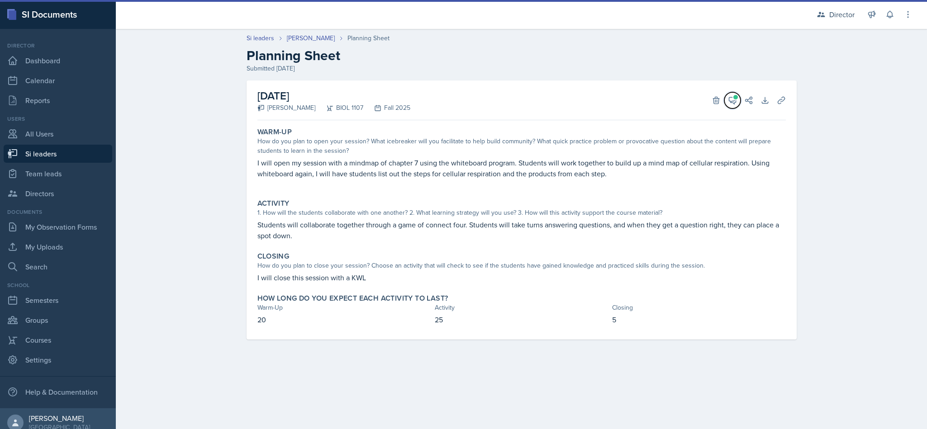
click at [730, 100] on icon at bounding box center [732, 100] width 9 height 9
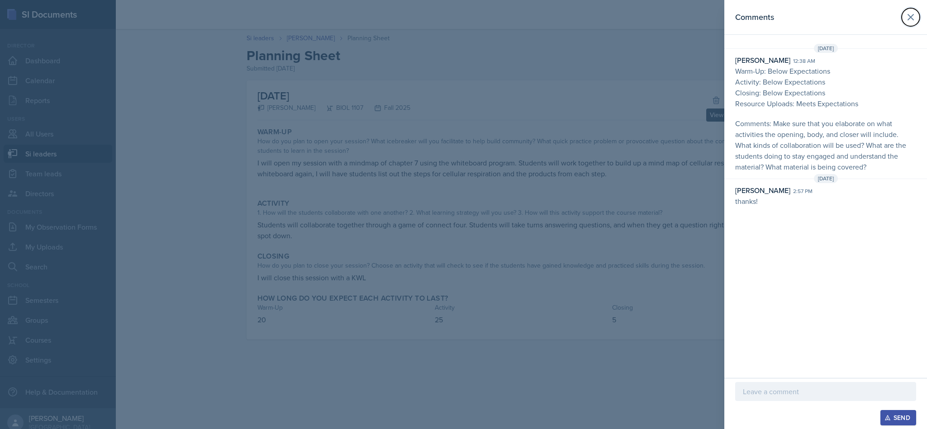
click at [905, 17] on icon at bounding box center [910, 17] width 11 height 11
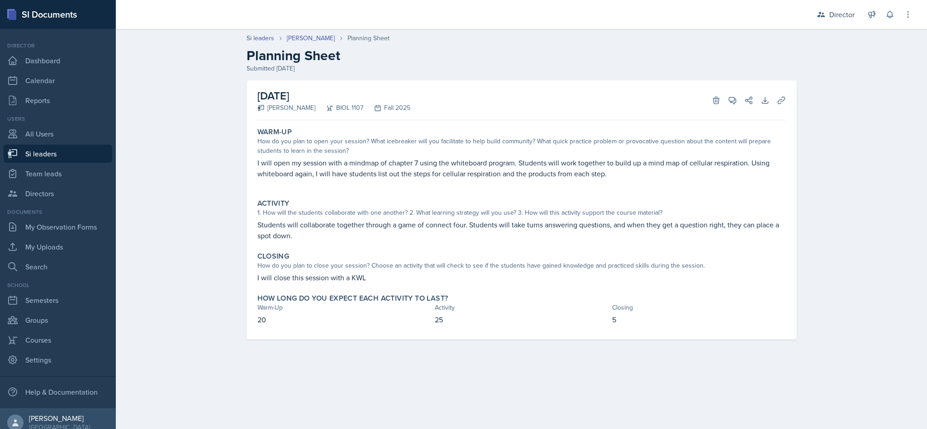
scroll to position [3, 0]
click at [71, 159] on link "Si leaders" at bounding box center [58, 151] width 109 height 18
select select "2bed604d-1099-4043-b1bc-2365e8740244"
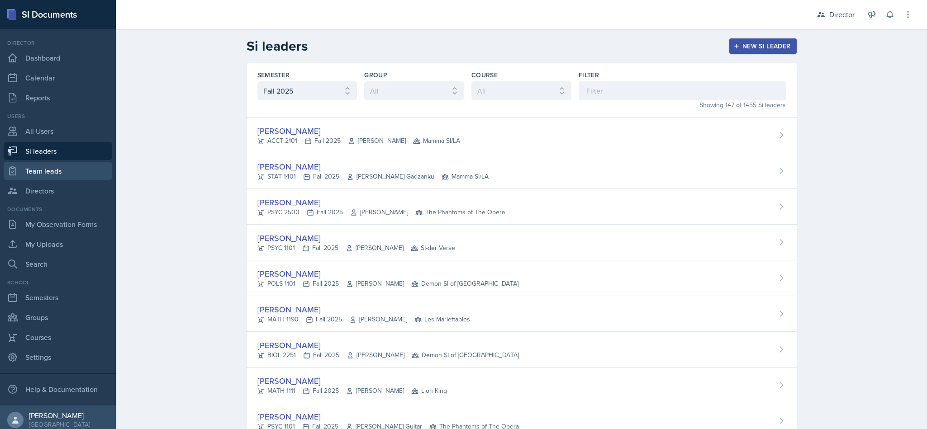
click at [63, 175] on link "Team leads" at bounding box center [58, 171] width 109 height 18
select select "2bed604d-1099-4043-b1bc-2365e8740244"
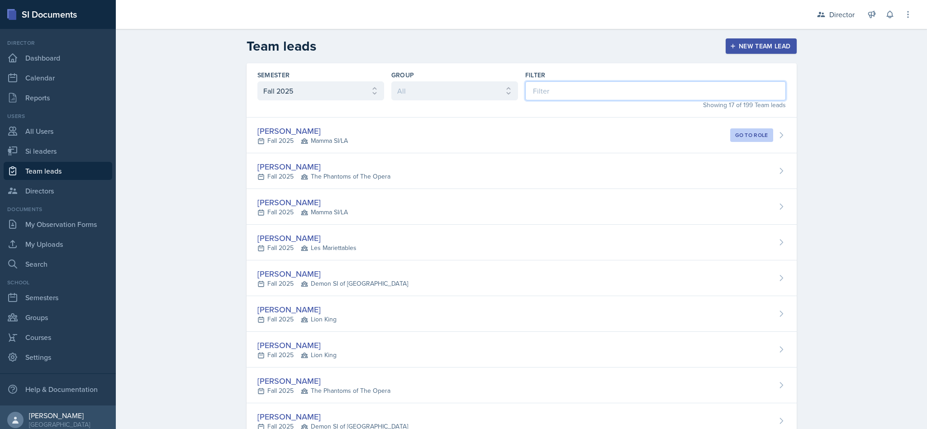
click at [631, 91] on input at bounding box center [655, 90] width 260 height 19
click at [496, 169] on div "Isabela Barkes Fall 2025 The Phantoms of The Opera" at bounding box center [521, 171] width 550 height 36
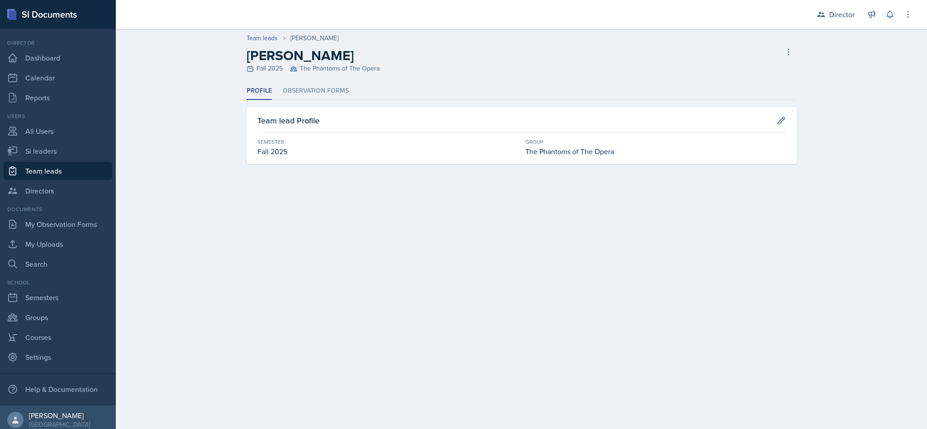
click at [323, 89] on li "Observation Forms" at bounding box center [316, 91] width 66 height 18
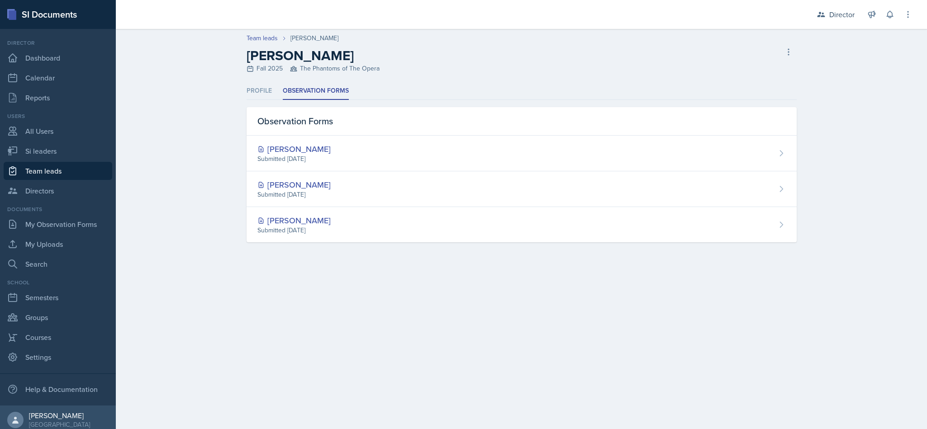
click at [71, 171] on link "Team leads" at bounding box center [58, 171] width 109 height 18
select select "2bed604d-1099-4043-b1bc-2365e8740244"
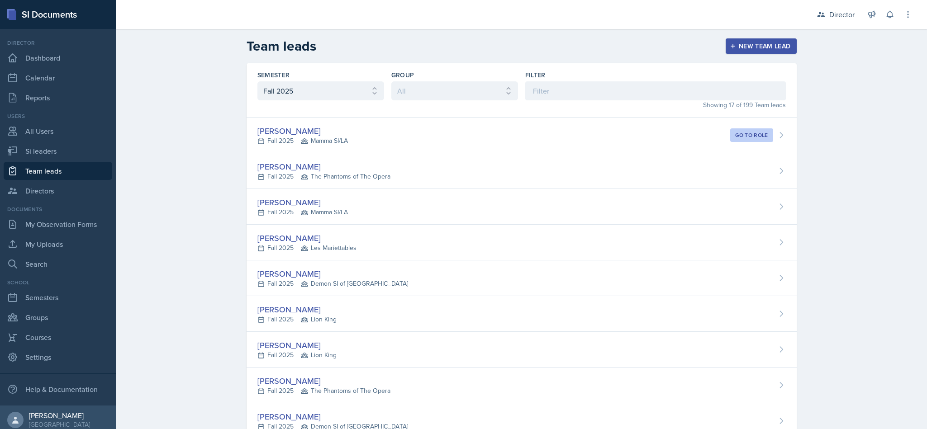
click at [412, 246] on div "David Blount Fall 2025 Les Mariettables" at bounding box center [521, 243] width 550 height 36
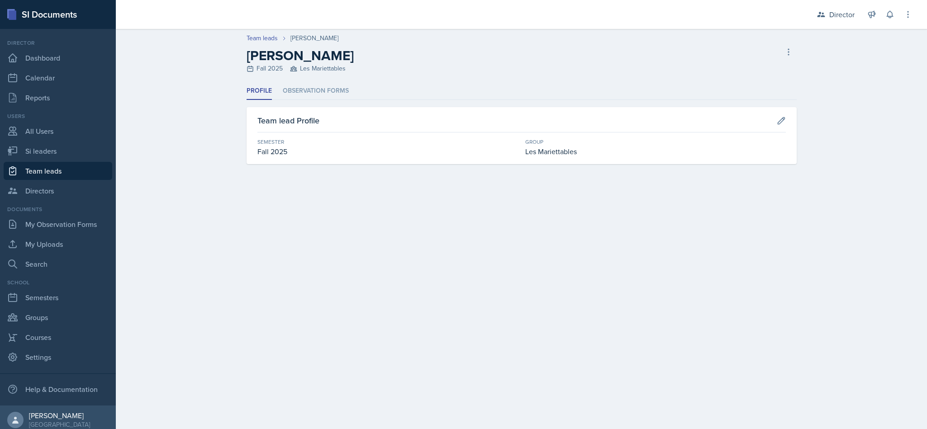
click at [347, 89] on li "Observation Forms" at bounding box center [316, 91] width 66 height 18
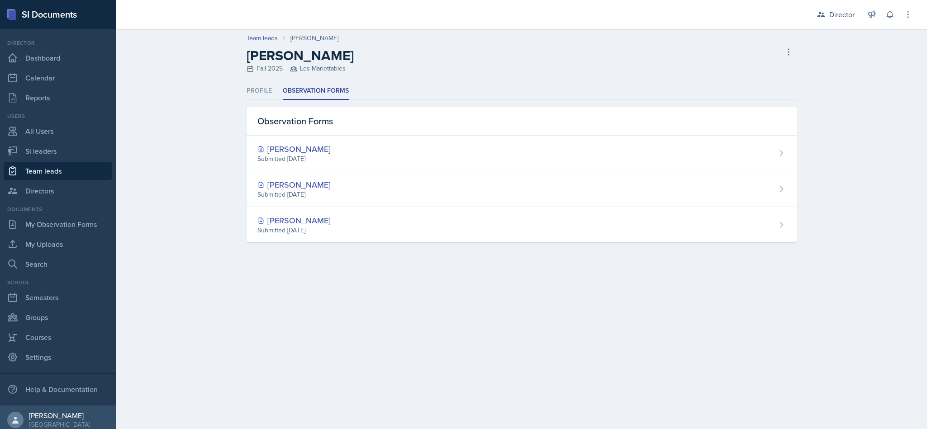
click at [62, 158] on link "Si leaders" at bounding box center [58, 151] width 109 height 18
select select "2bed604d-1099-4043-b1bc-2365e8740244"
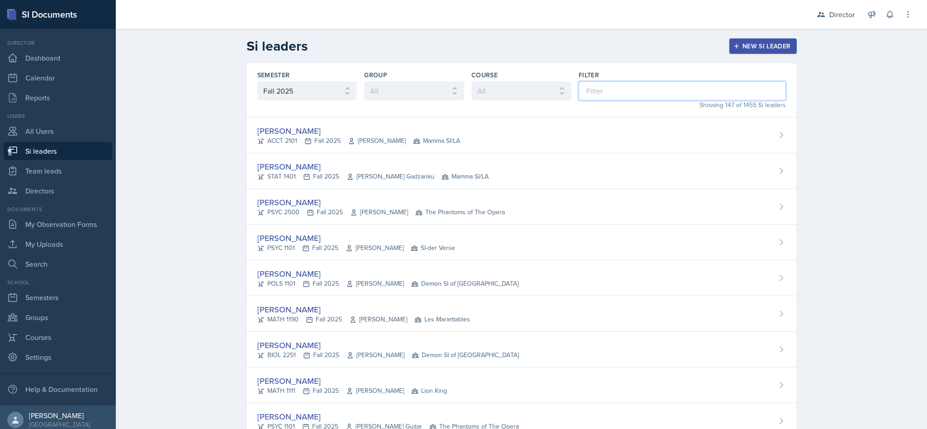
click at [585, 86] on input at bounding box center [681, 90] width 207 height 19
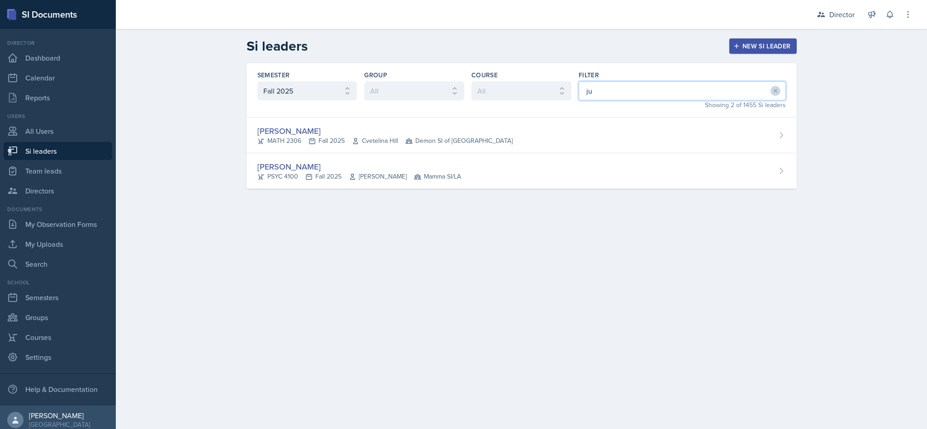
type input "jul"
click at [529, 131] on div "Julian Jahde MATH 2306 Fall 2025 Cvetelina Hill Demon SI of Fleet Street" at bounding box center [521, 136] width 550 height 36
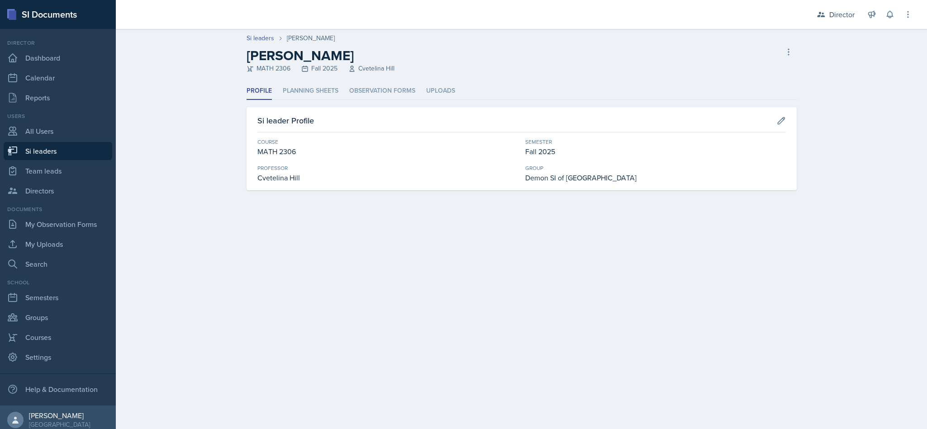
click at [365, 94] on li "Observation Forms" at bounding box center [382, 91] width 66 height 18
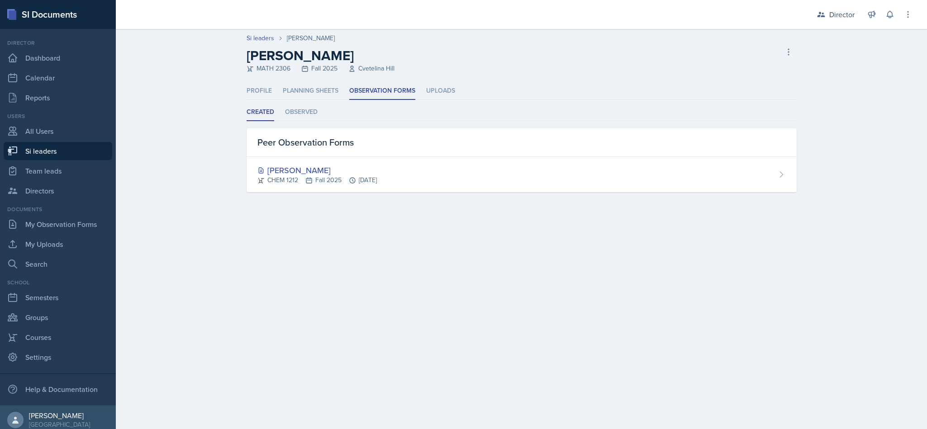
click at [312, 117] on li "Observed" at bounding box center [301, 113] width 33 height 18
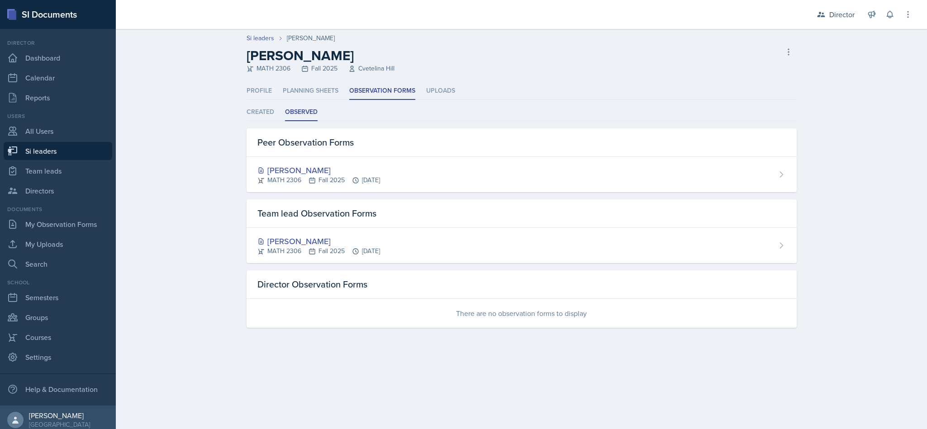
click at [251, 109] on li "Created" at bounding box center [260, 113] width 28 height 18
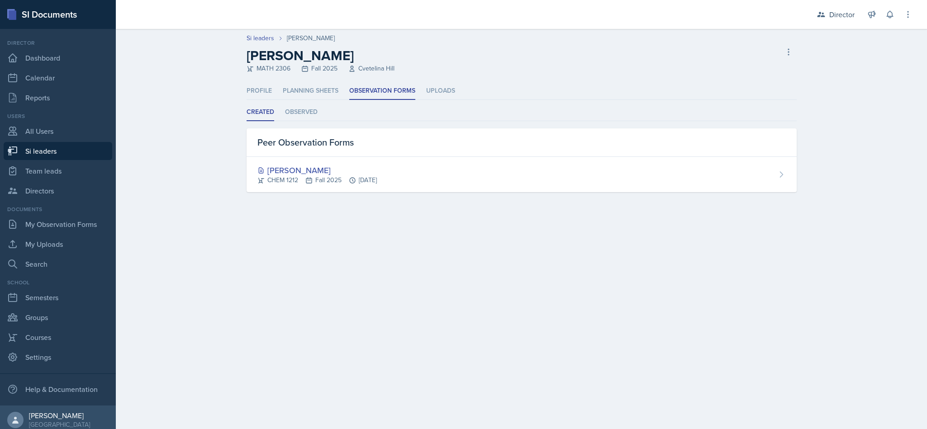
click at [316, 110] on li "Observed" at bounding box center [301, 113] width 33 height 18
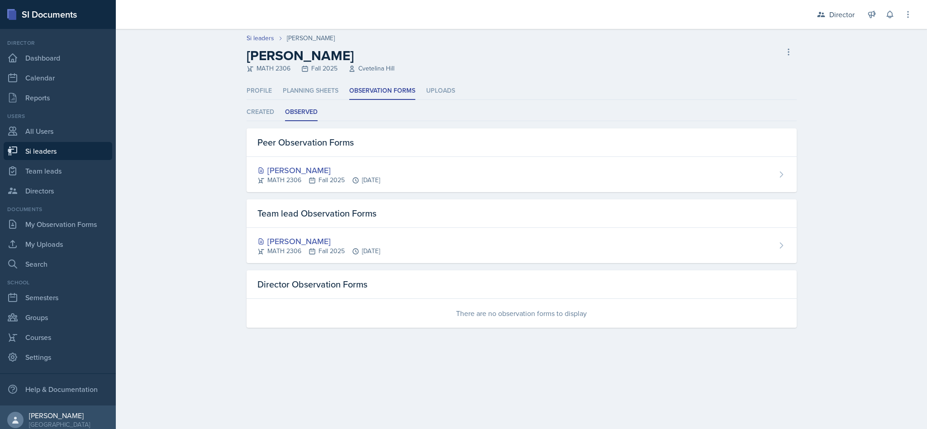
click at [739, 240] on div "Julian Jahde MATH 2306 Fall 2025 Sep 18th, 2025" at bounding box center [521, 245] width 550 height 35
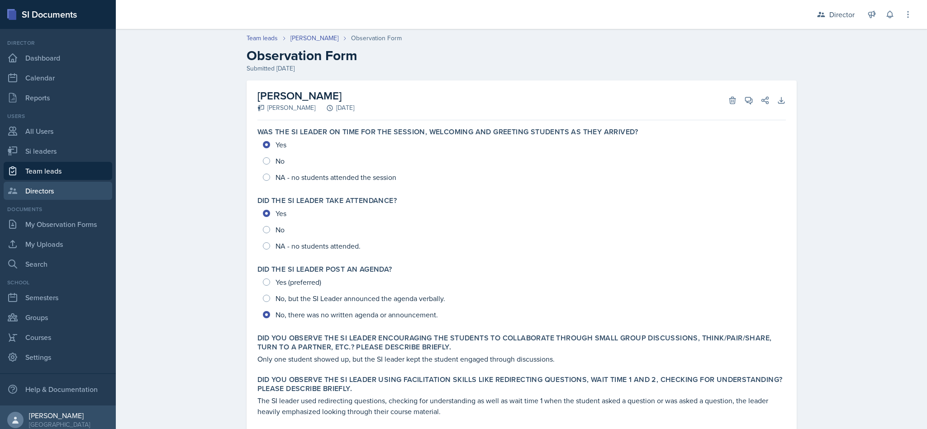
click at [65, 182] on link "Directors" at bounding box center [58, 191] width 109 height 18
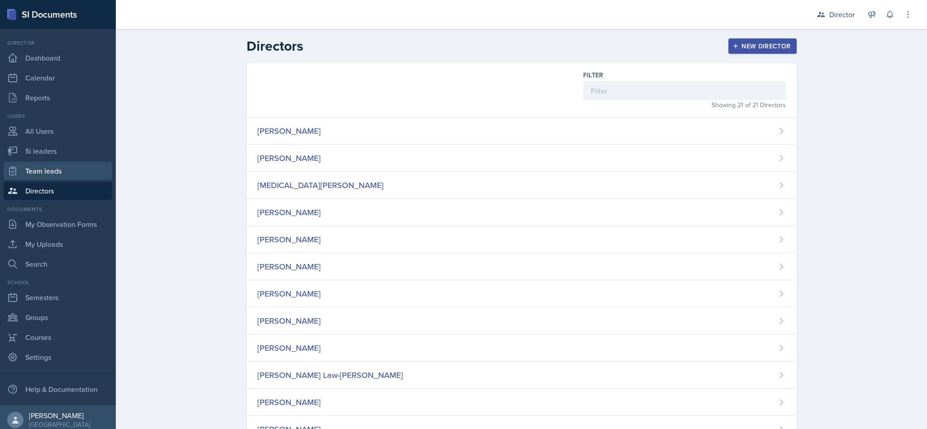
click at [60, 168] on link "Team leads" at bounding box center [58, 171] width 109 height 18
select select "2bed604d-1099-4043-b1bc-2365e8740244"
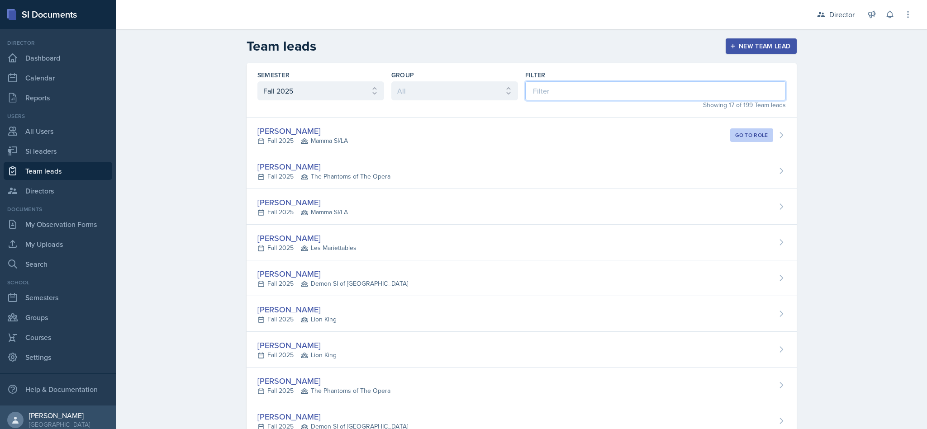
click at [601, 87] on input at bounding box center [655, 90] width 260 height 19
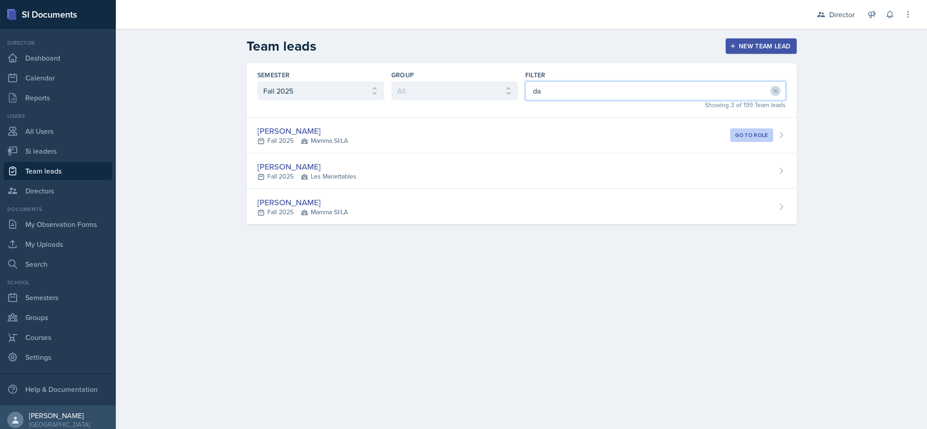
type input "dav"
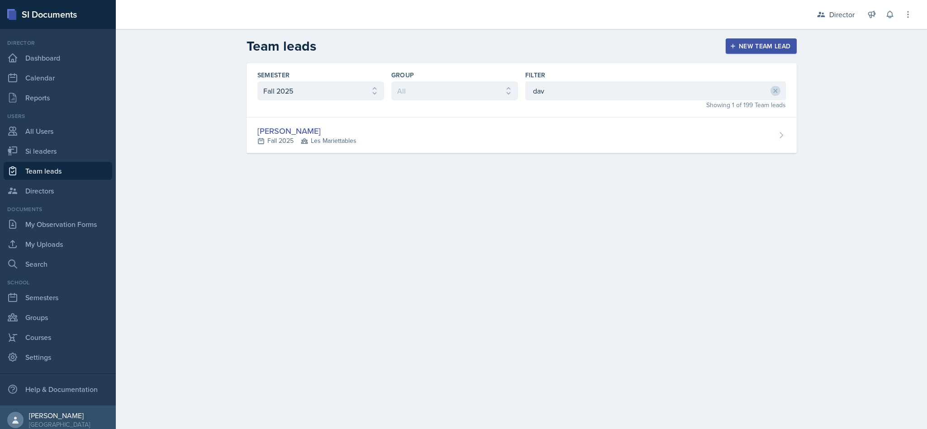
click at [598, 140] on div "David Blount Fall 2025 Les Mariettables" at bounding box center [521, 136] width 550 height 36
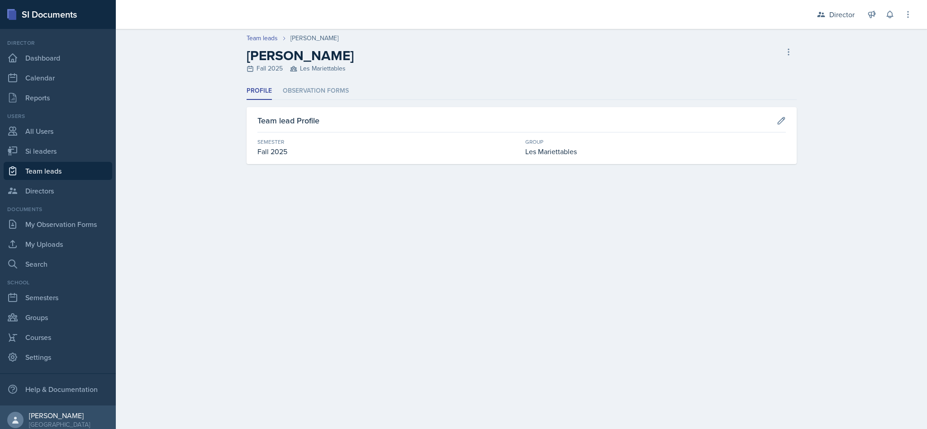
click at [346, 90] on li "Observation Forms" at bounding box center [316, 91] width 66 height 18
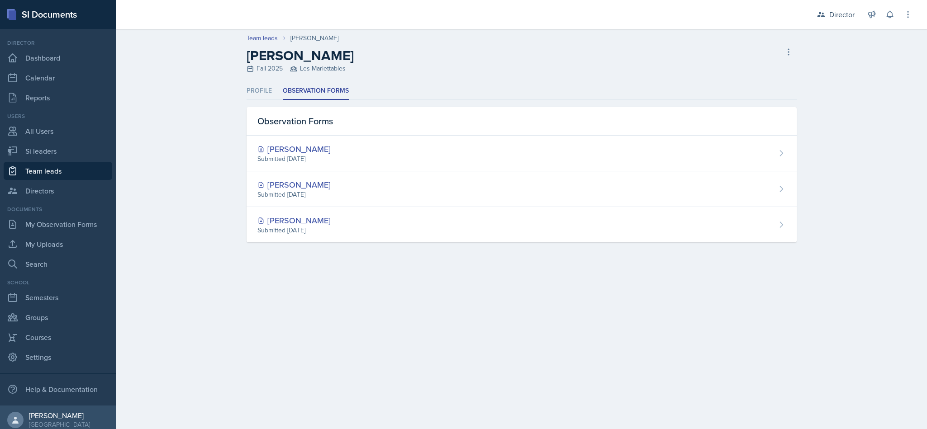
click at [80, 175] on link "Team leads" at bounding box center [58, 171] width 109 height 18
select select "2bed604d-1099-4043-b1bc-2365e8740244"
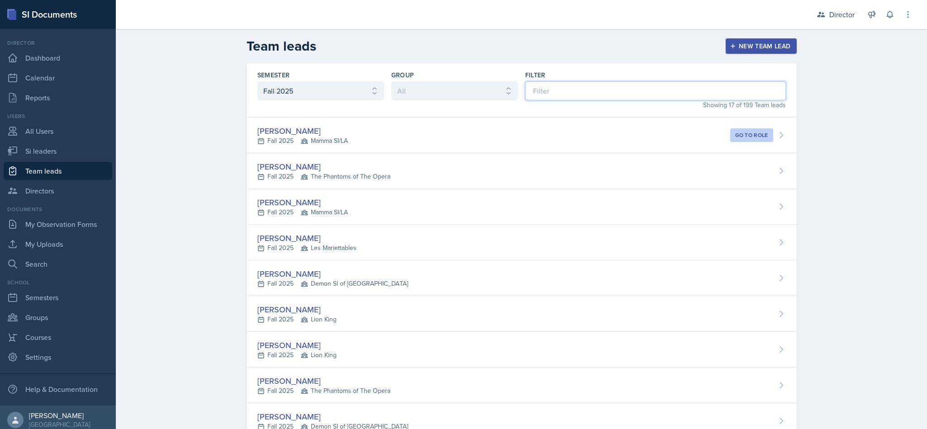
click at [590, 91] on input at bounding box center [655, 90] width 260 height 19
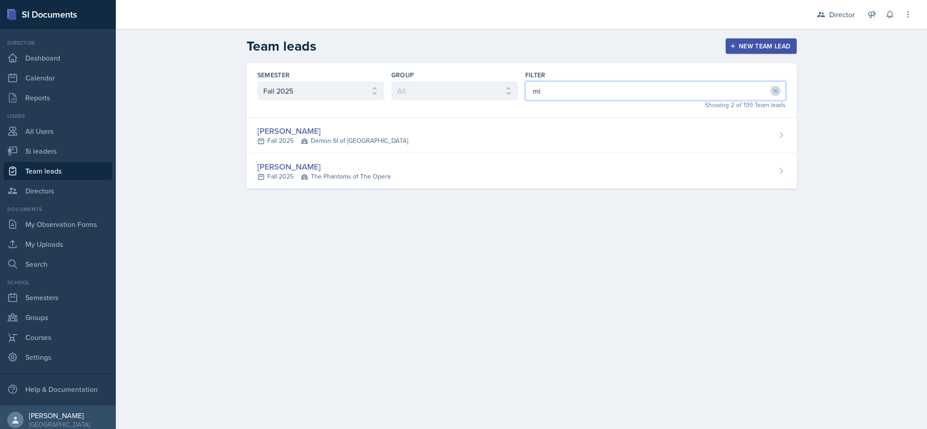
type input "mia"
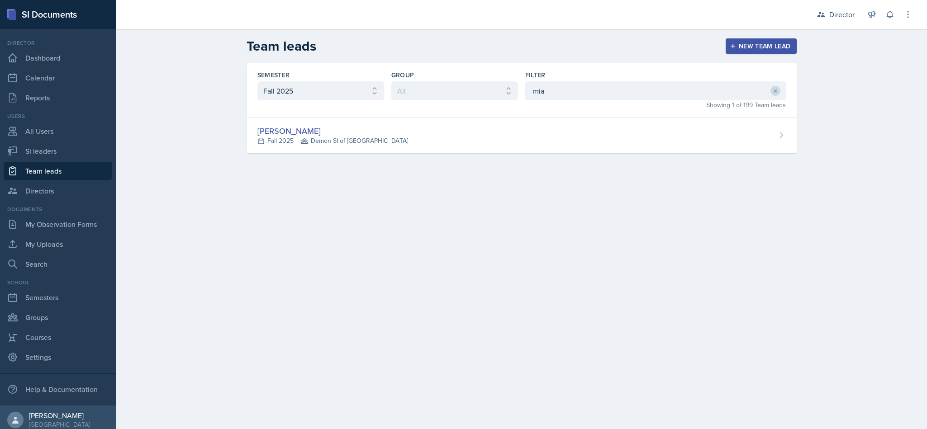
click at [527, 140] on div "Mia Burford Fall 2025 Demon SI of Fleet Street" at bounding box center [521, 136] width 550 height 36
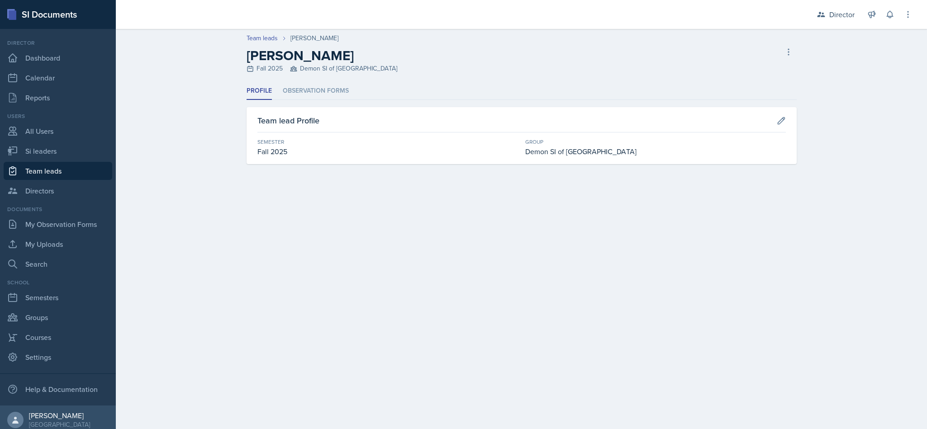
click at [357, 99] on ul "Profile Observation Forms" at bounding box center [521, 91] width 550 height 18
click at [338, 87] on li "Observation Forms" at bounding box center [316, 91] width 66 height 18
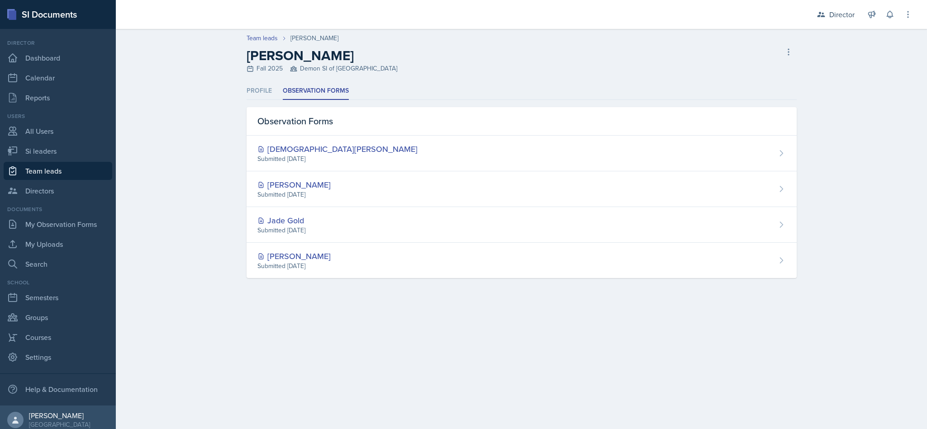
click at [60, 169] on link "Team leads" at bounding box center [58, 171] width 109 height 18
select select "2bed604d-1099-4043-b1bc-2365e8740244"
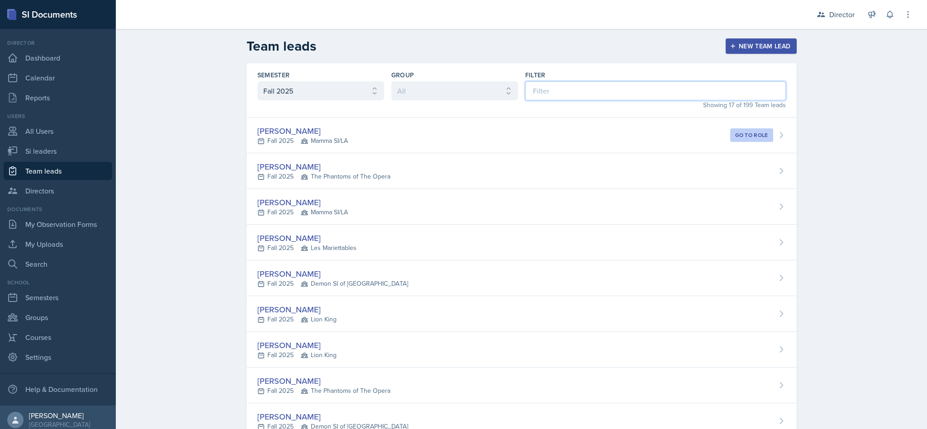
click at [636, 88] on input at bounding box center [655, 90] width 260 height 19
click at [53, 144] on link "Si leaders" at bounding box center [58, 151] width 109 height 18
select select "2bed604d-1099-4043-b1bc-2365e8740244"
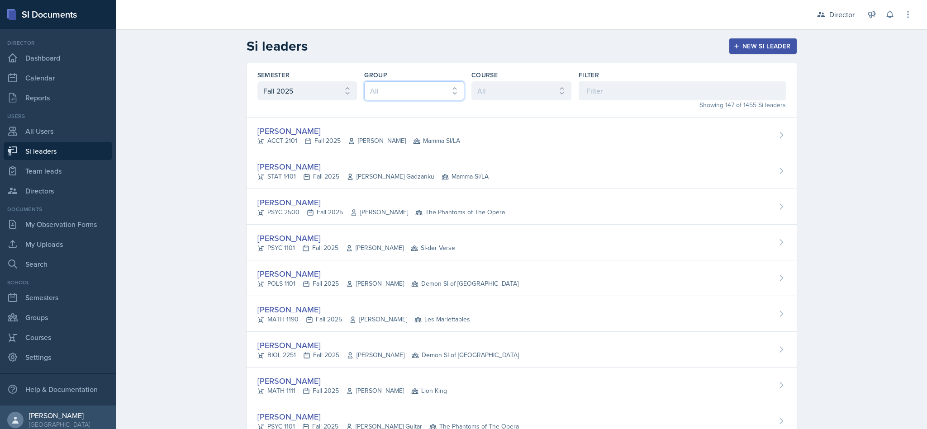
click at [437, 91] on select "All Les Mariettables Lion King Demon SI of Fleet Street Mamma SI/LA SI-der Vers…" at bounding box center [414, 90] width 100 height 19
select select "06a1a81c-2636-47b9-86df-4ce809ccfa8f"
click at [364, 81] on select "All Les Mariettables Lion King Demon SI of Fleet Street Mamma SI/LA SI-der Vers…" at bounding box center [414, 90] width 100 height 19
click at [573, 140] on div "Prisca Andoh MATH 1190 Fall 2025 Neda Yazdianpour Les Mariettables" at bounding box center [521, 136] width 550 height 36
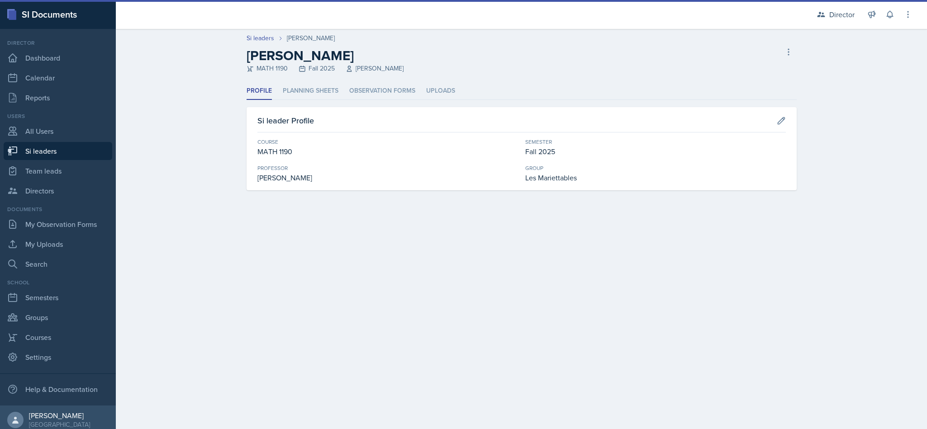
click at [393, 95] on li "Observation Forms" at bounding box center [382, 91] width 66 height 18
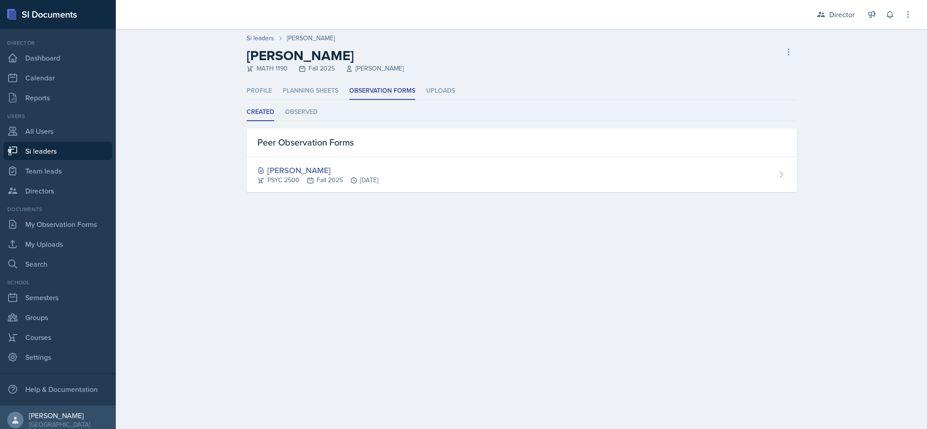
click at [66, 154] on link "Si leaders" at bounding box center [58, 151] width 109 height 18
click at [69, 169] on link "Team leads" at bounding box center [58, 171] width 109 height 18
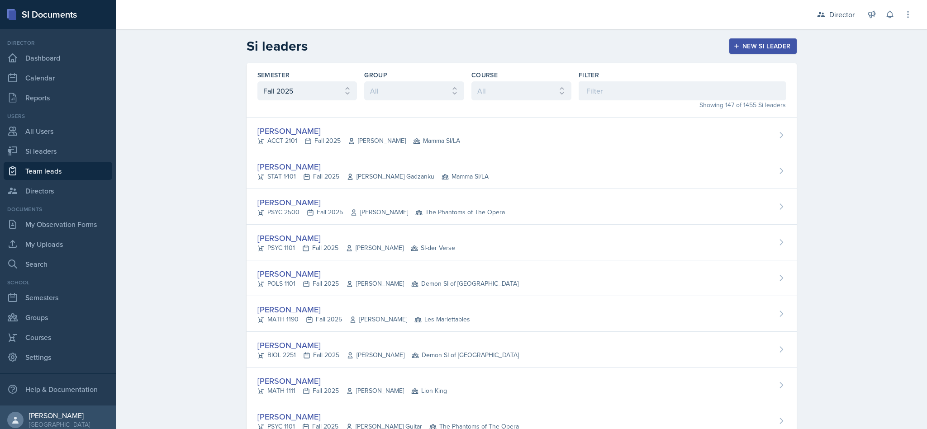
select select "2bed604d-1099-4043-b1bc-2365e8740244"
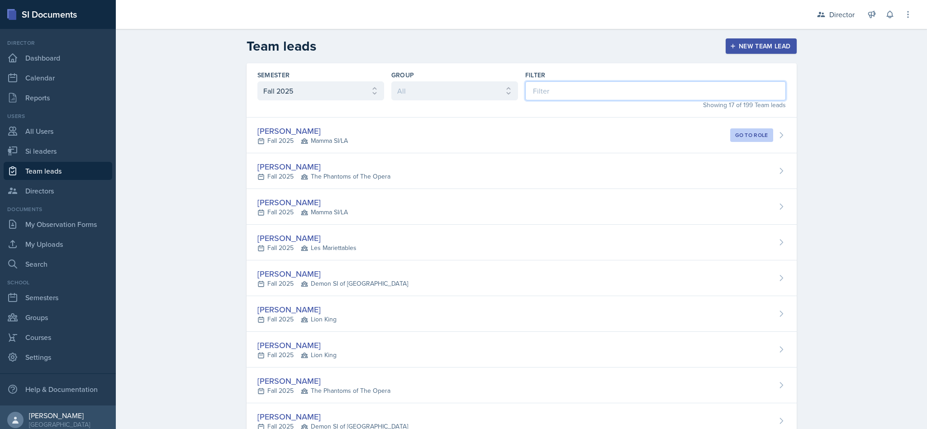
click at [600, 91] on input at bounding box center [655, 90] width 260 height 19
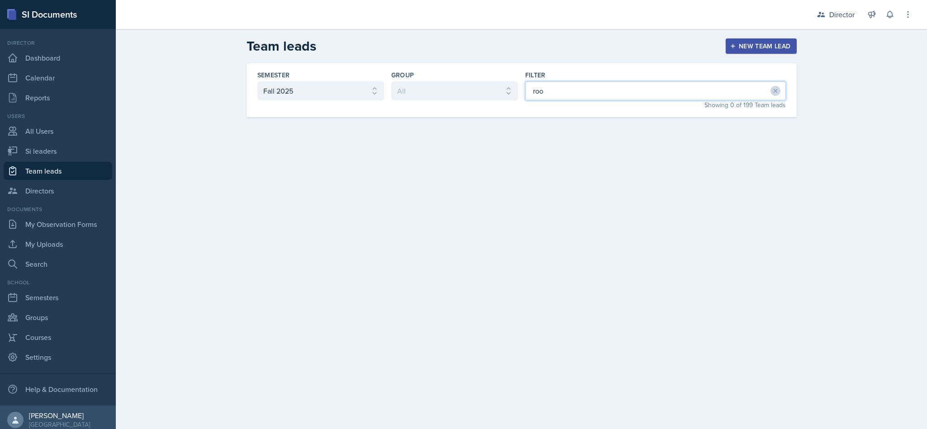
type input "ro"
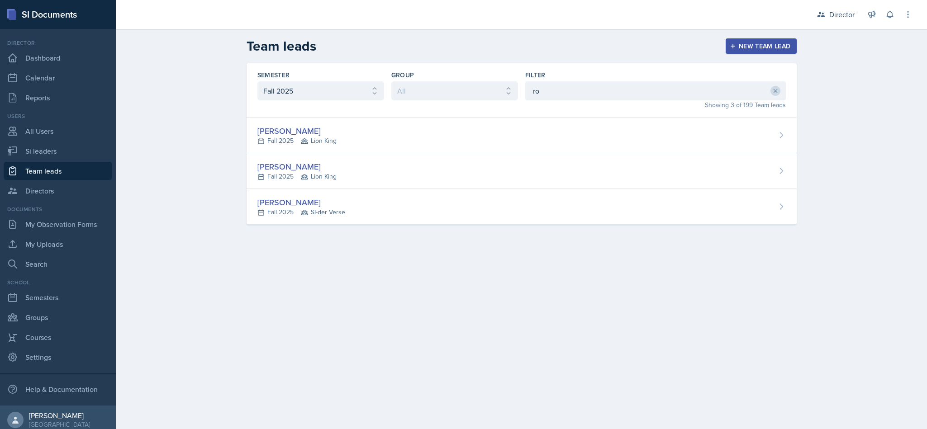
click at [526, 129] on div "Ross Carman Fall 2025 Lion King" at bounding box center [521, 136] width 550 height 36
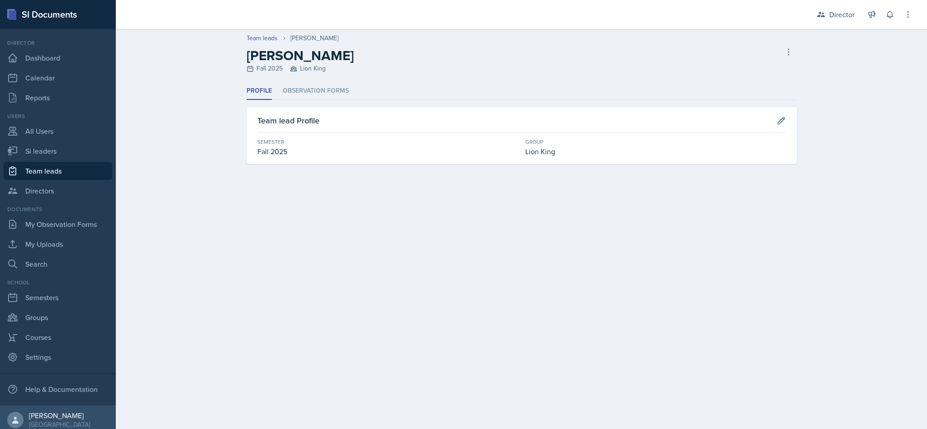
click at [342, 83] on li "Observation Forms" at bounding box center [316, 91] width 66 height 18
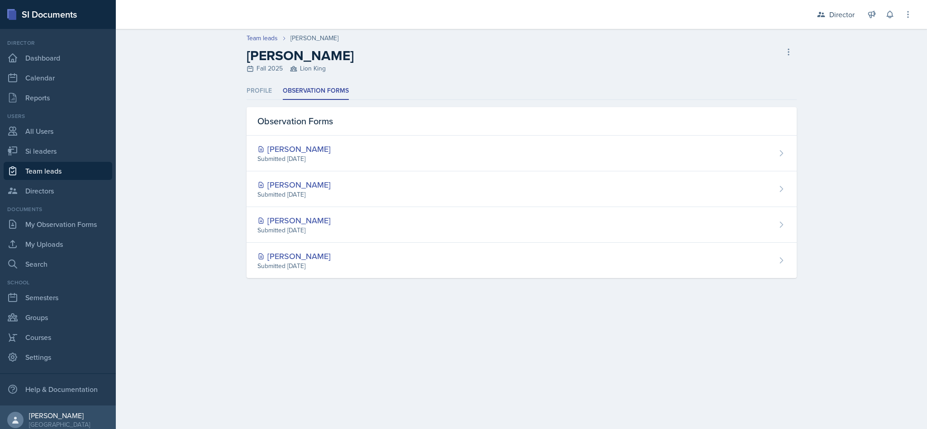
click at [52, 174] on link "Team leads" at bounding box center [58, 171] width 109 height 18
select select "2bed604d-1099-4043-b1bc-2365e8740244"
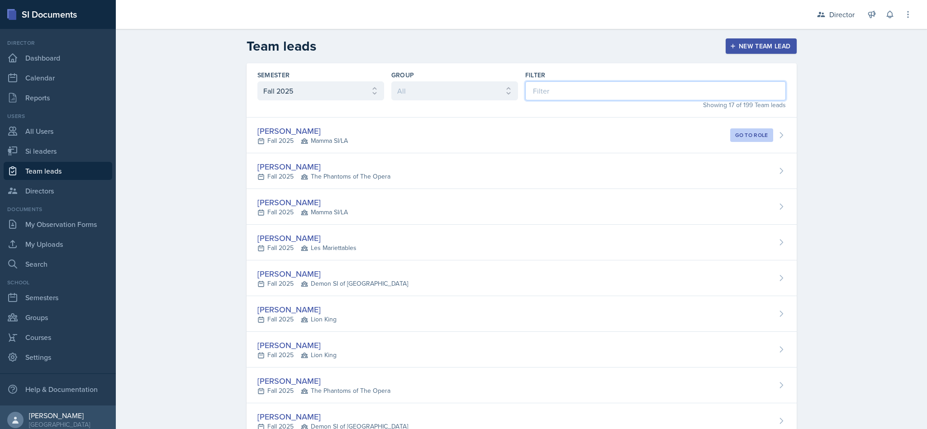
click at [619, 87] on input at bounding box center [655, 90] width 260 height 19
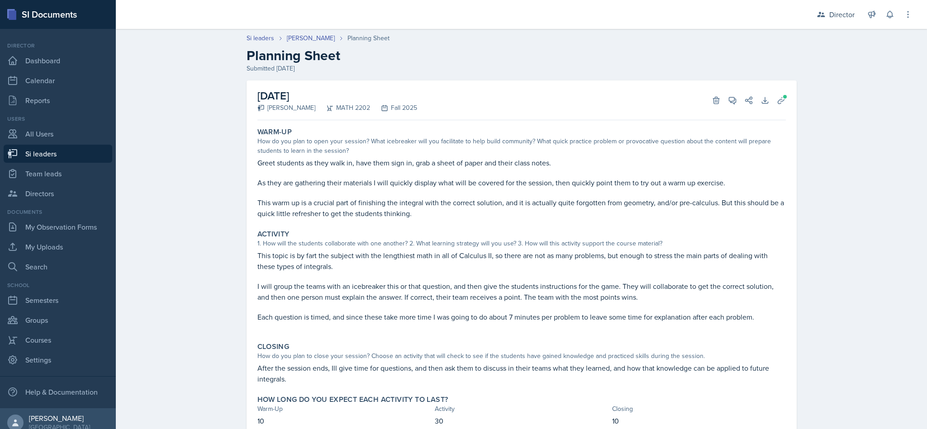
click at [72, 156] on link "Si leaders" at bounding box center [58, 154] width 109 height 18
select select "2bed604d-1099-4043-b1bc-2365e8740244"
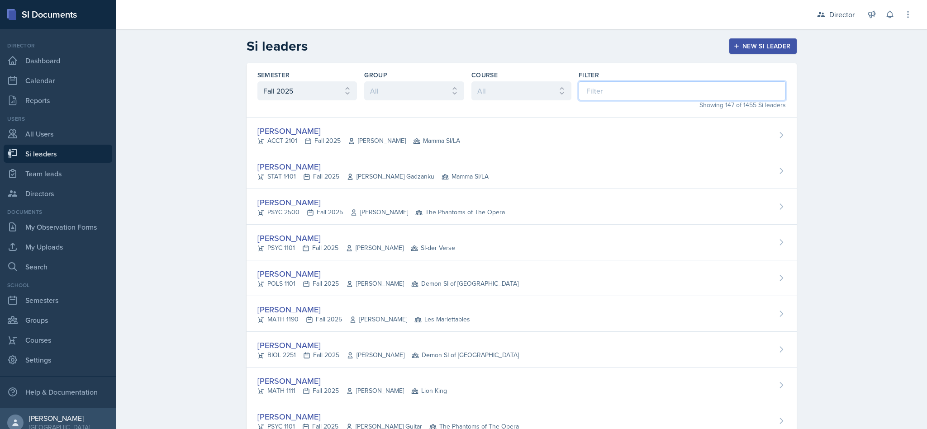
click at [666, 90] on input at bounding box center [681, 90] width 207 height 19
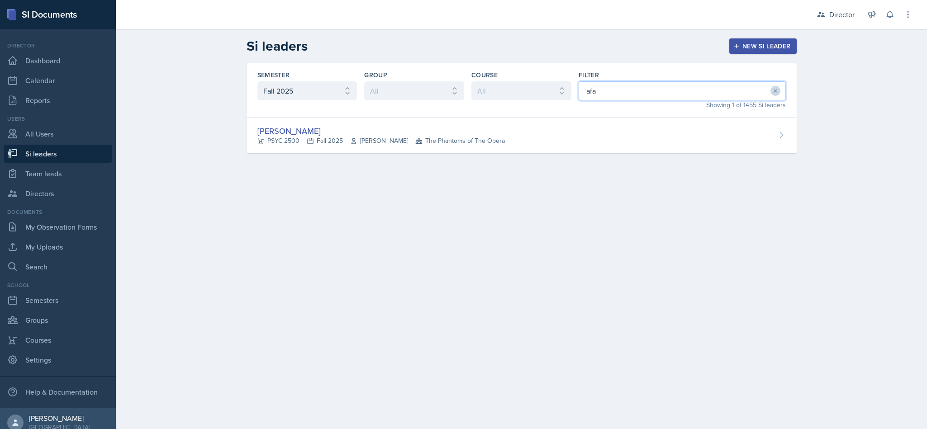
type input "afan"
click at [616, 124] on div "Rayann Afani PSYC 2500 Fall 2025 Mona Swallow The Phantoms of The Opera" at bounding box center [521, 136] width 550 height 36
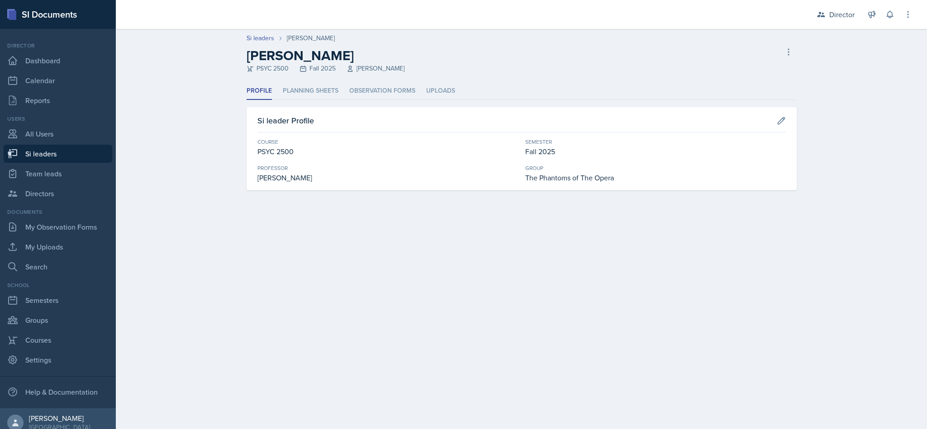
click at [319, 90] on li "Planning Sheets" at bounding box center [311, 91] width 56 height 18
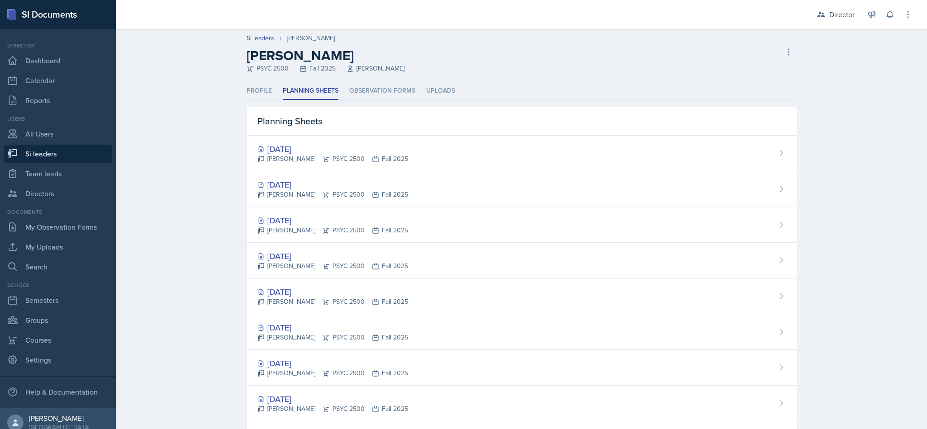
click at [676, 151] on div "Oct 3rd, 2025 Rayann Afani PSYC 2500 Fall 2025" at bounding box center [521, 154] width 550 height 36
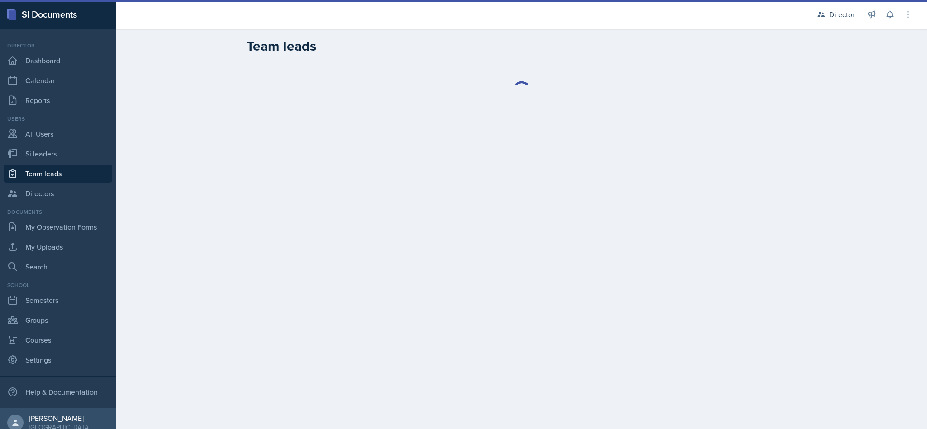
select select "2bed604d-1099-4043-b1bc-2365e8740244"
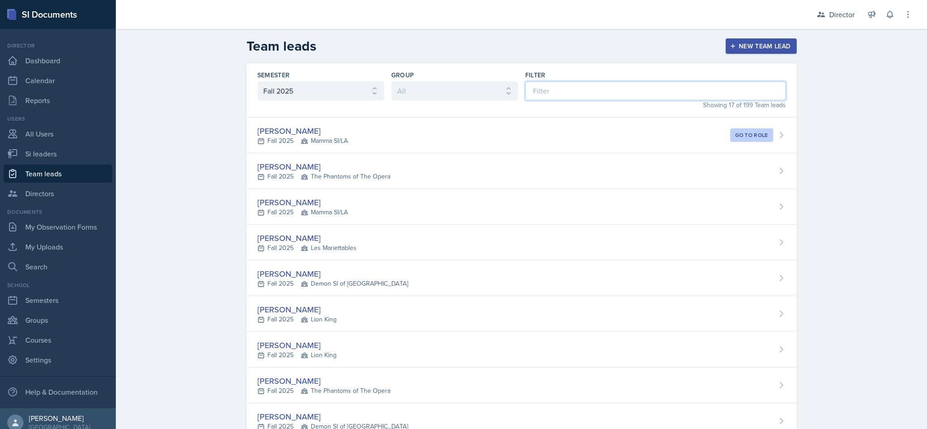
click at [605, 92] on input at bounding box center [655, 90] width 260 height 19
type input "y"
